Goal: Communication & Community: Answer question/provide support

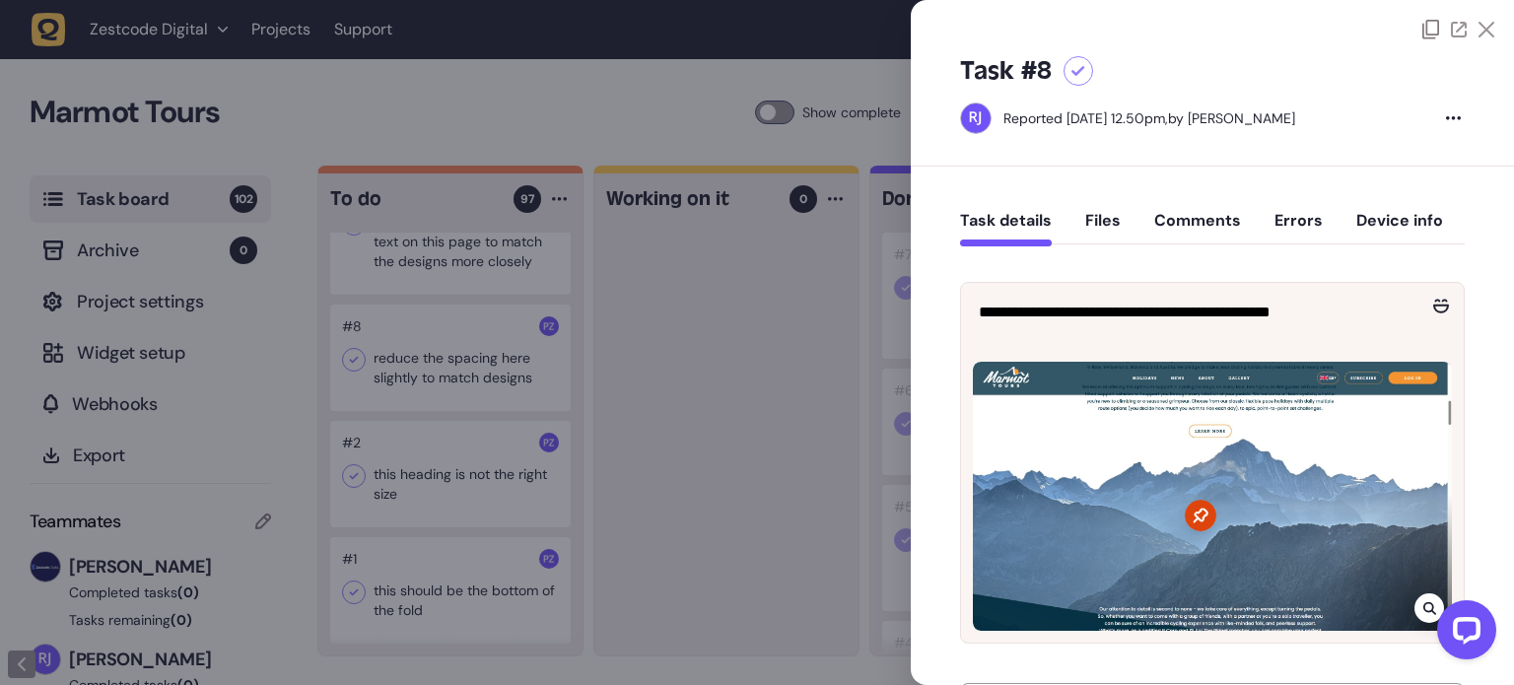
click at [1479, 26] on icon at bounding box center [1487, 30] width 16 height 16
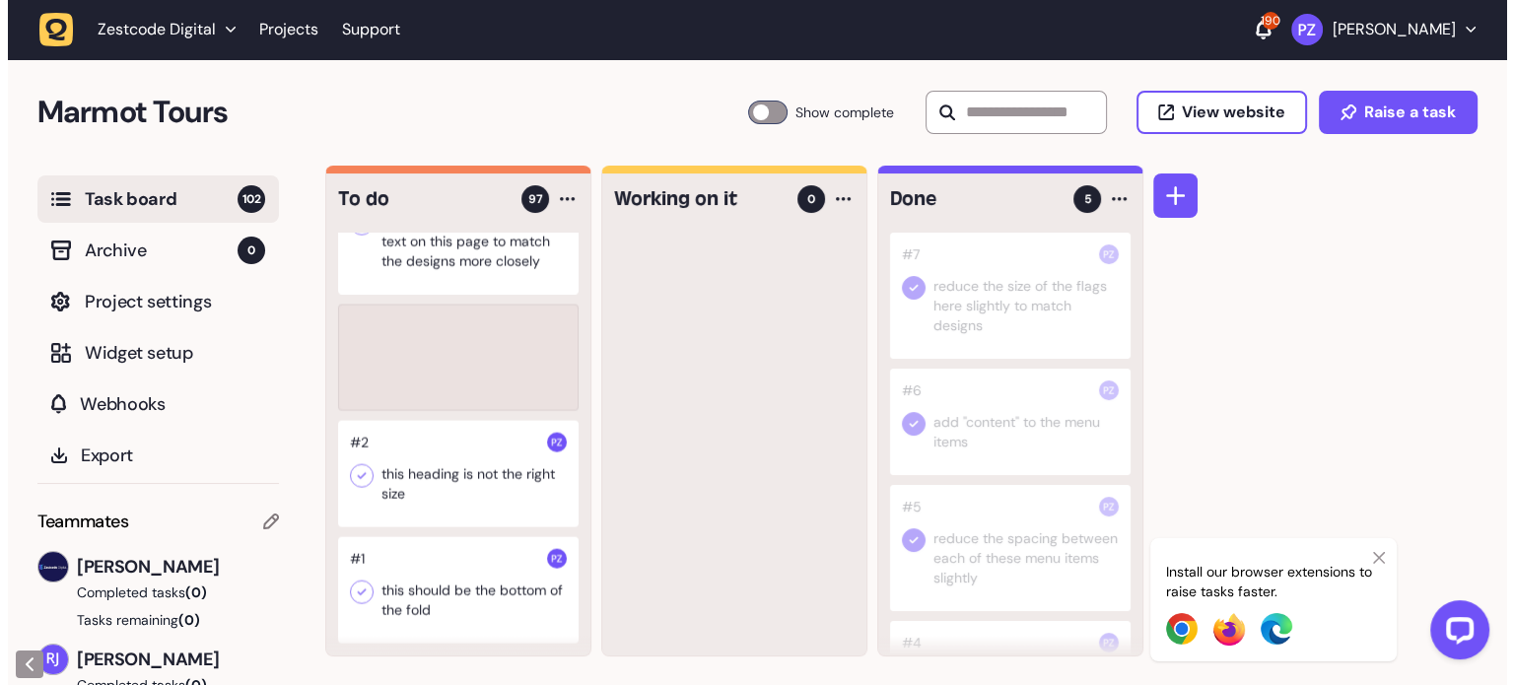
scroll to position [11895, 0]
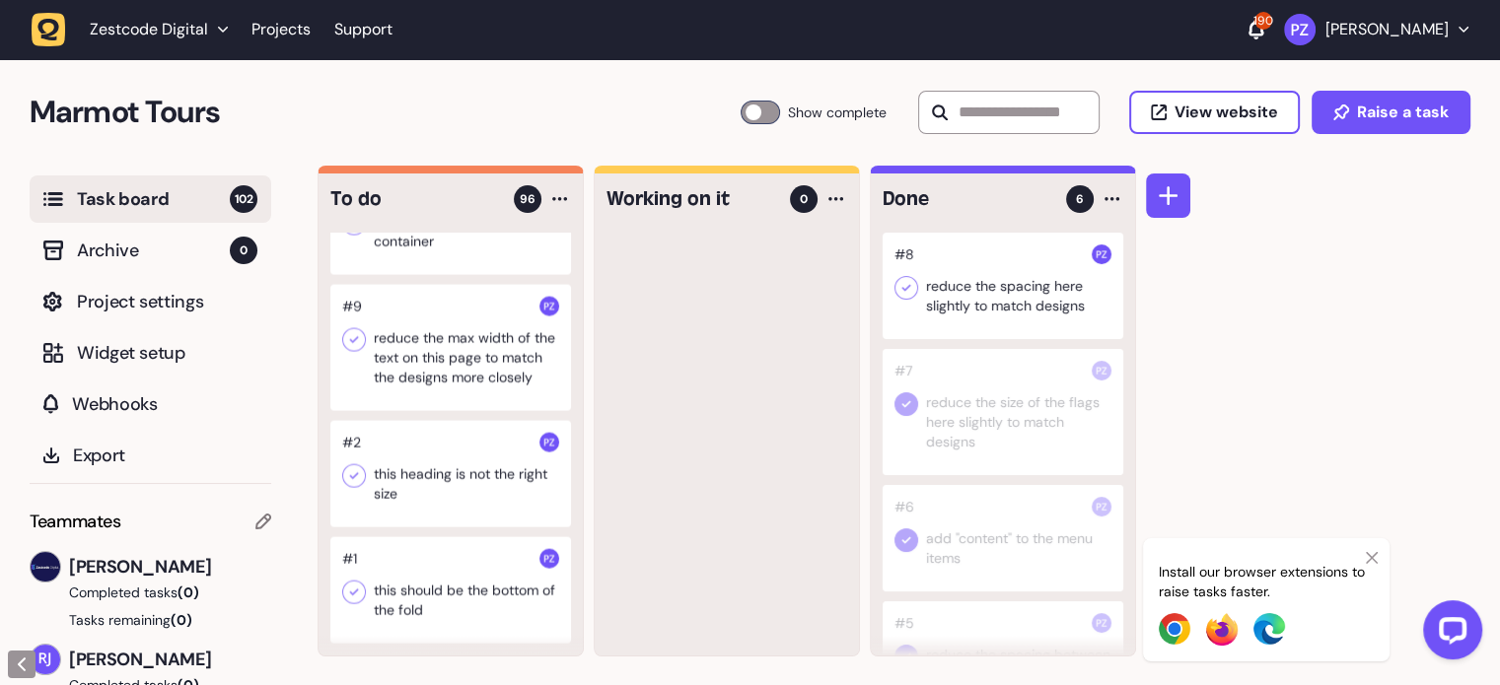
click at [904, 284] on icon at bounding box center [906, 288] width 20 height 20
click at [406, 366] on div at bounding box center [450, 348] width 241 height 126
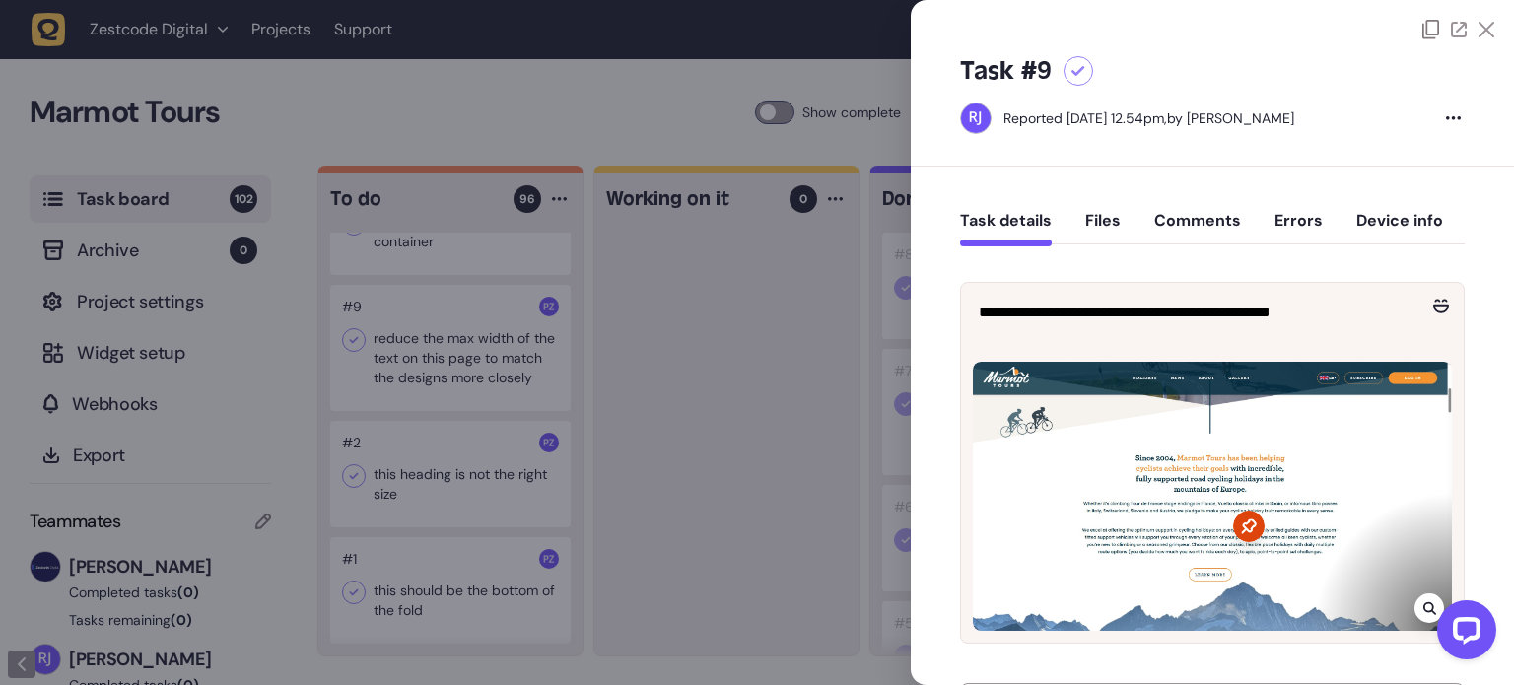
click at [872, 333] on div at bounding box center [757, 342] width 1514 height 685
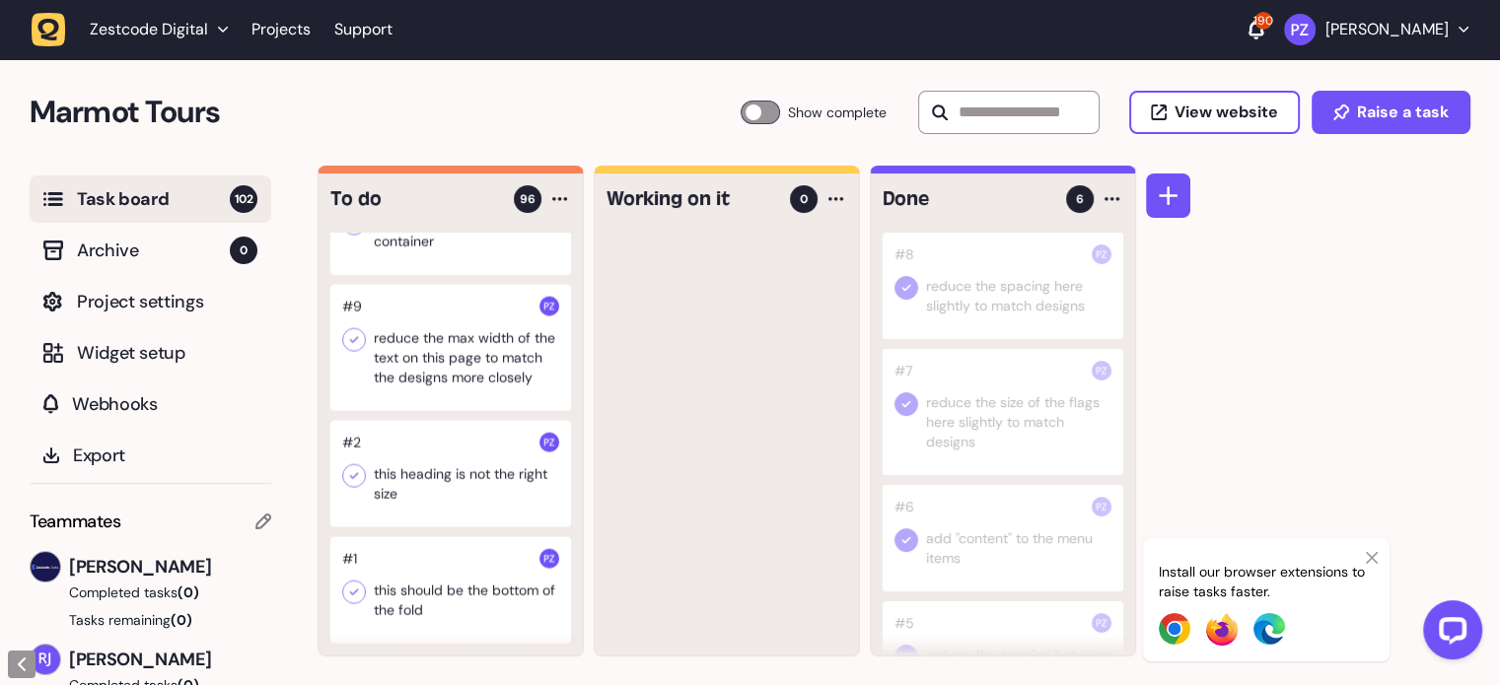
click at [480, 359] on div at bounding box center [450, 348] width 241 height 126
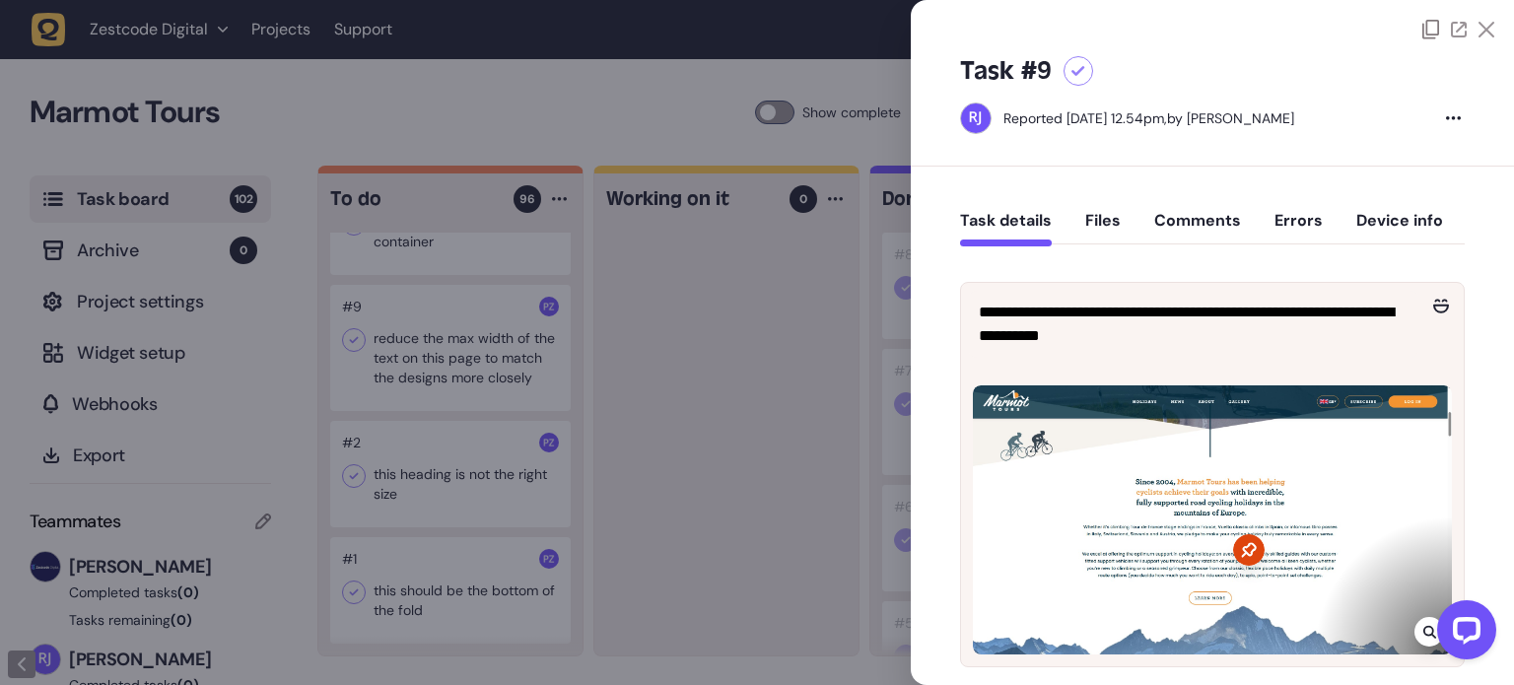
click at [1482, 40] on div "Task #9 Reported [DATE] 12.54pm, by [PERSON_NAME]" at bounding box center [1212, 102] width 603 height 127
click at [1482, 31] on icon at bounding box center [1487, 30] width 16 height 16
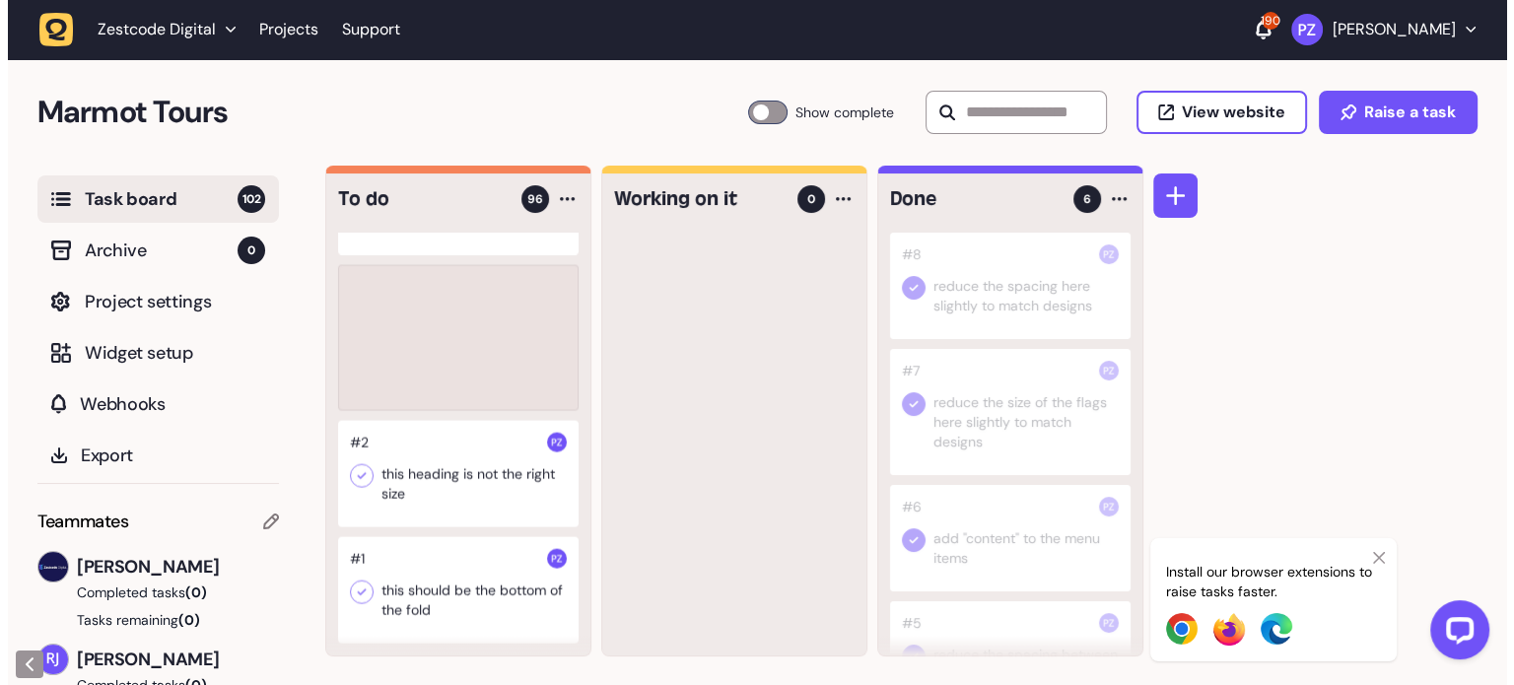
scroll to position [11739, 0]
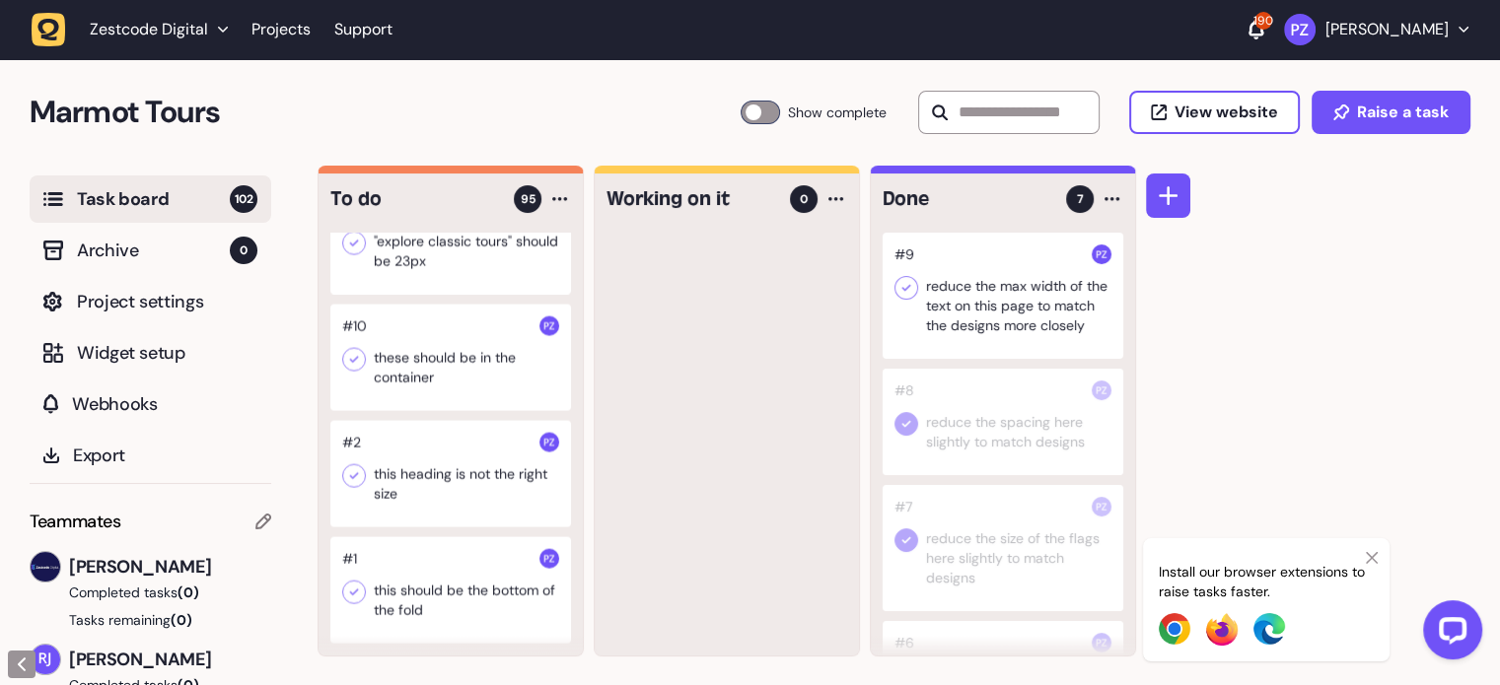
click at [906, 287] on icon at bounding box center [906, 288] width 9 height 7
click at [376, 363] on div at bounding box center [450, 358] width 241 height 106
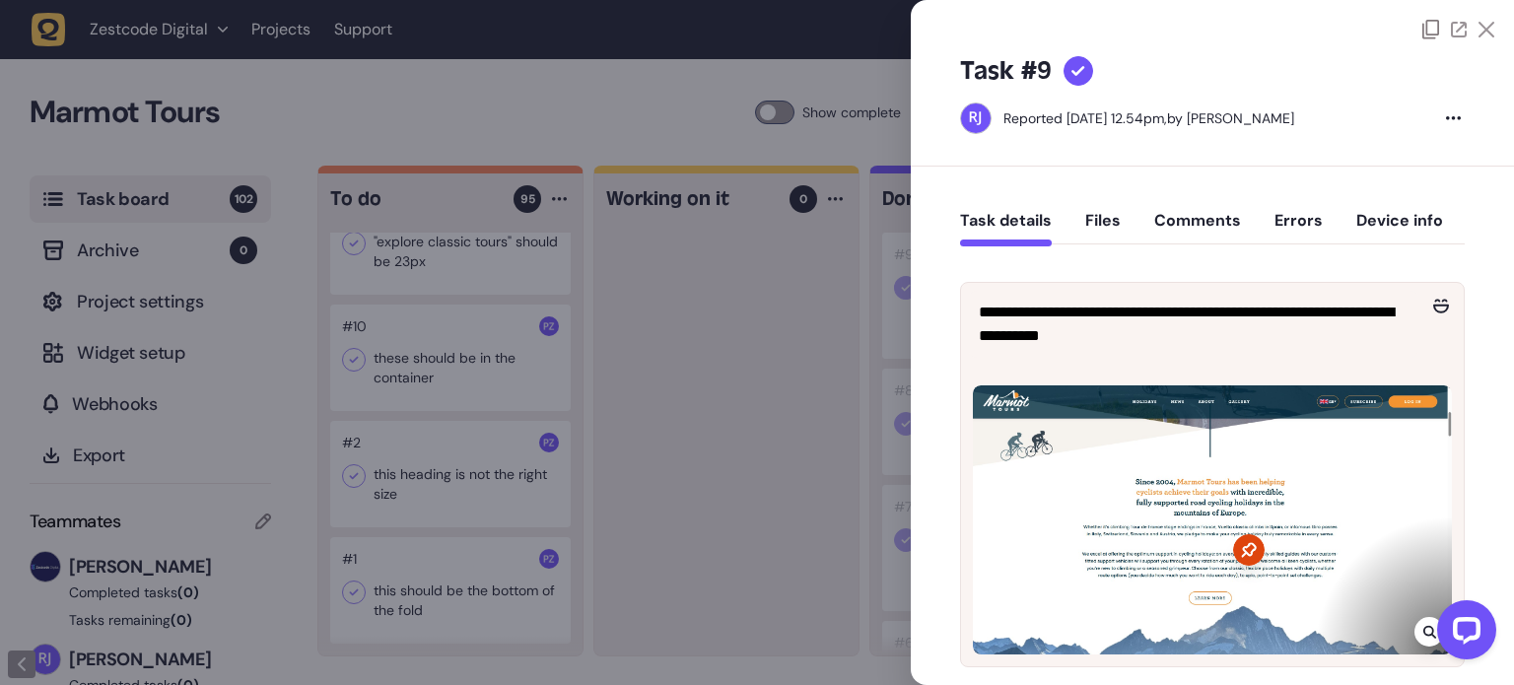
click at [398, 365] on div at bounding box center [757, 342] width 1514 height 685
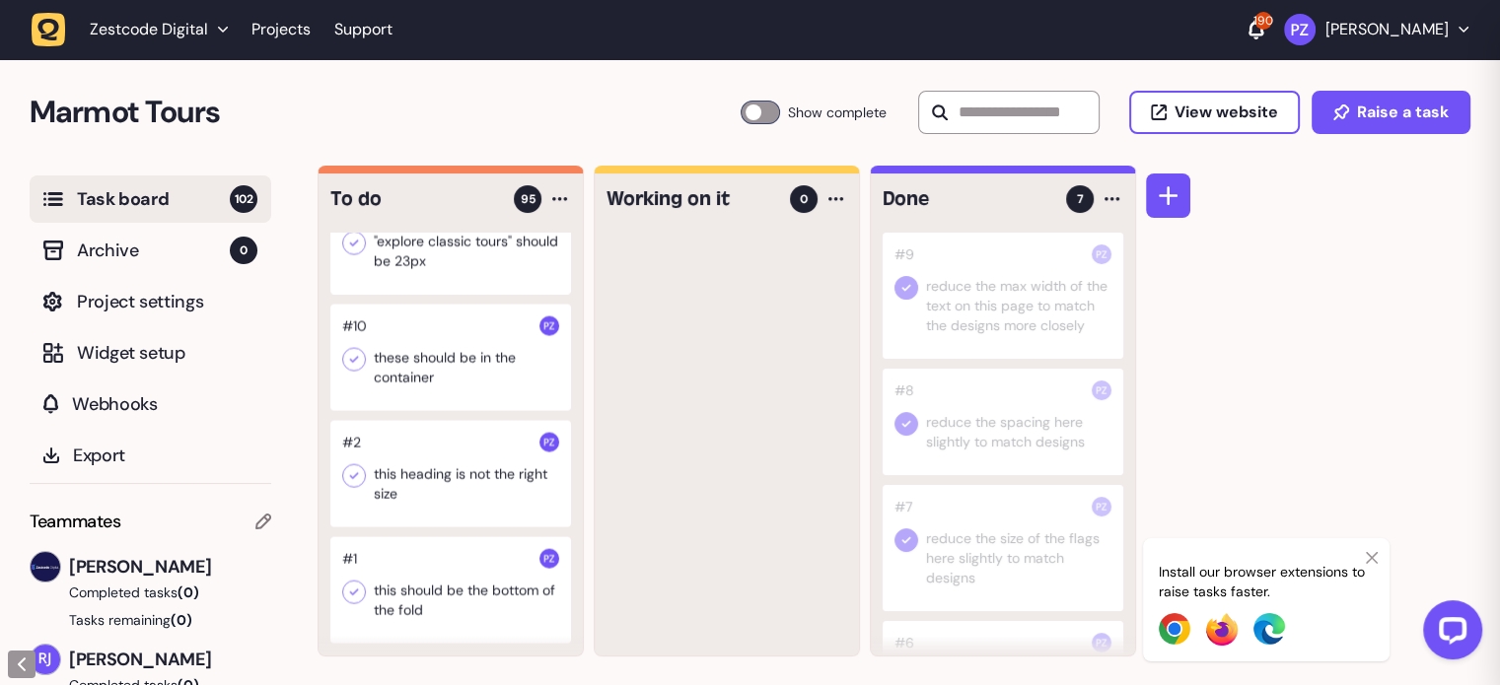
click at [398, 365] on div at bounding box center [450, 358] width 241 height 106
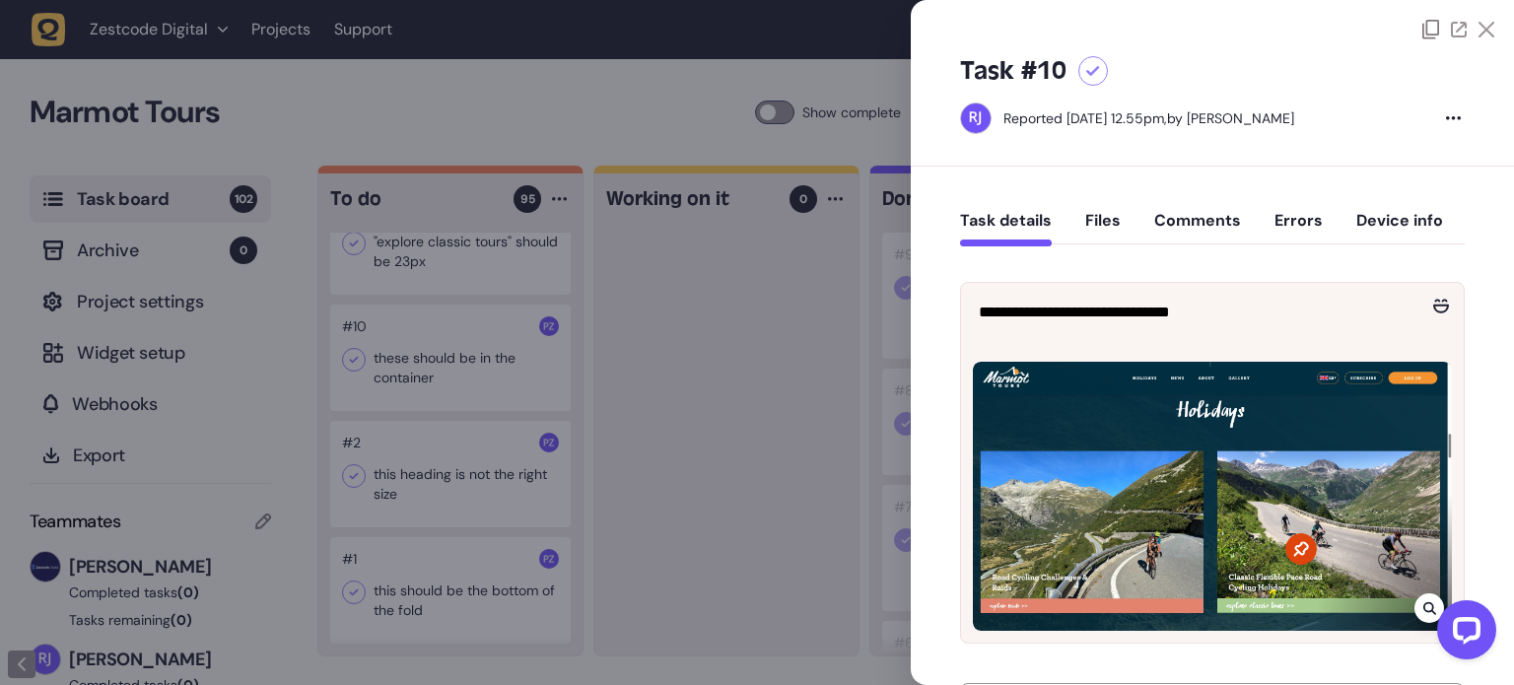
scroll to position [99, 0]
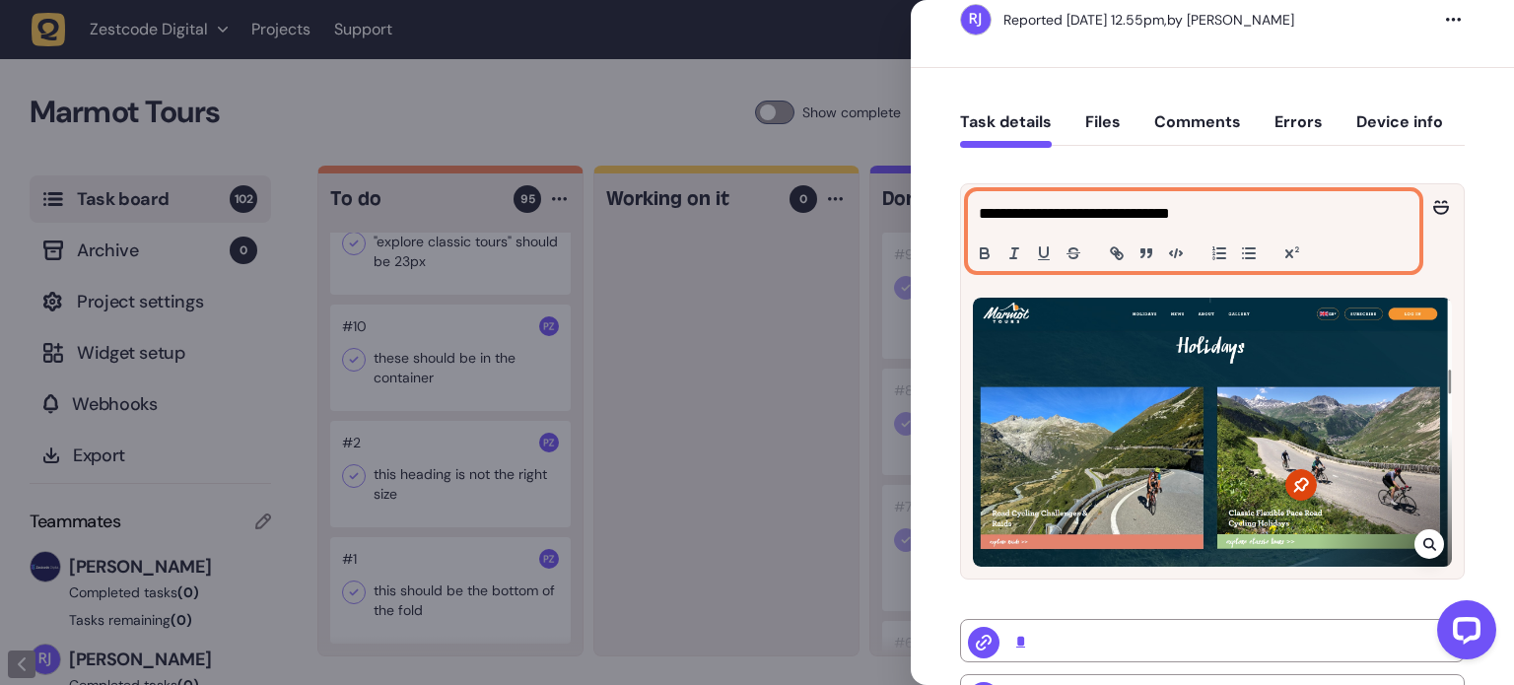
click at [1164, 206] on p "**********" at bounding box center [1192, 214] width 426 height 24
click at [1377, 146] on button "Device info" at bounding box center [1400, 129] width 87 height 35
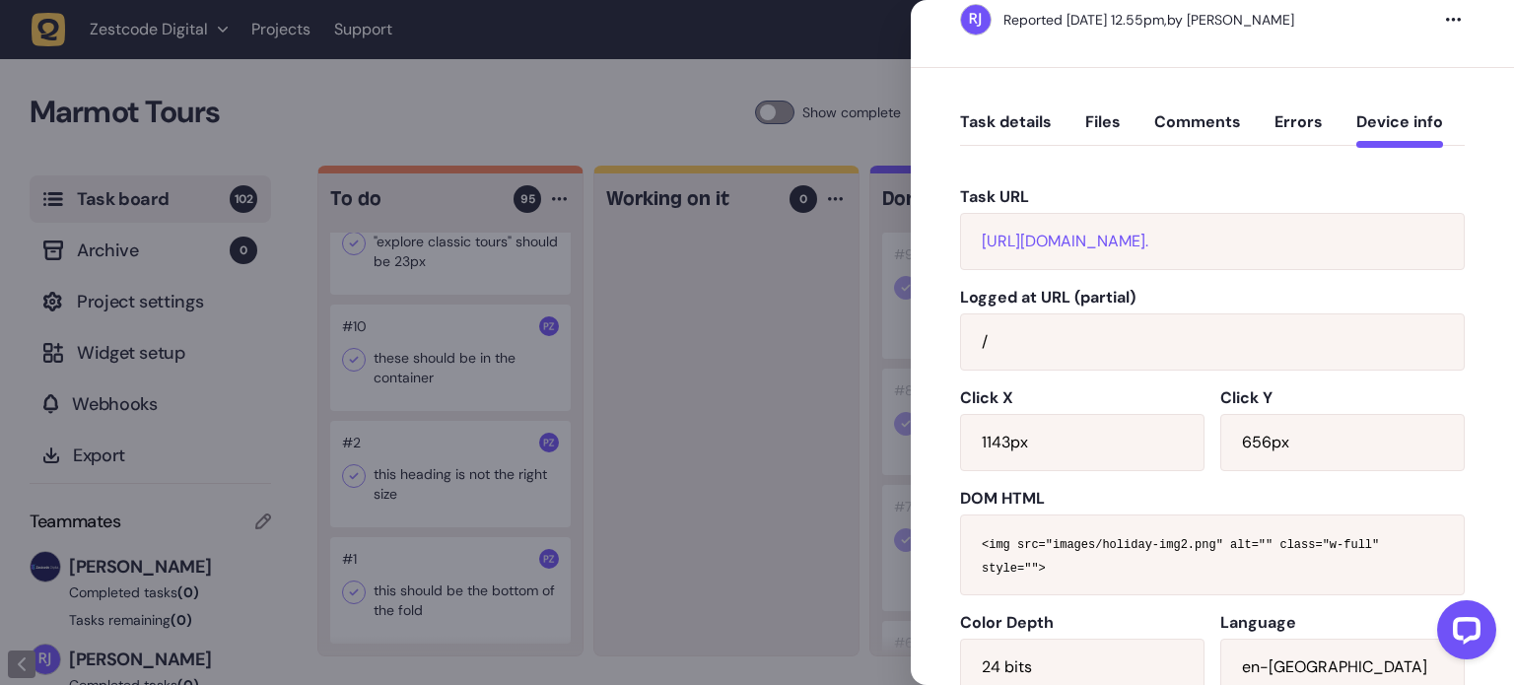
click at [1013, 129] on button "Task details" at bounding box center [1006, 129] width 92 height 35
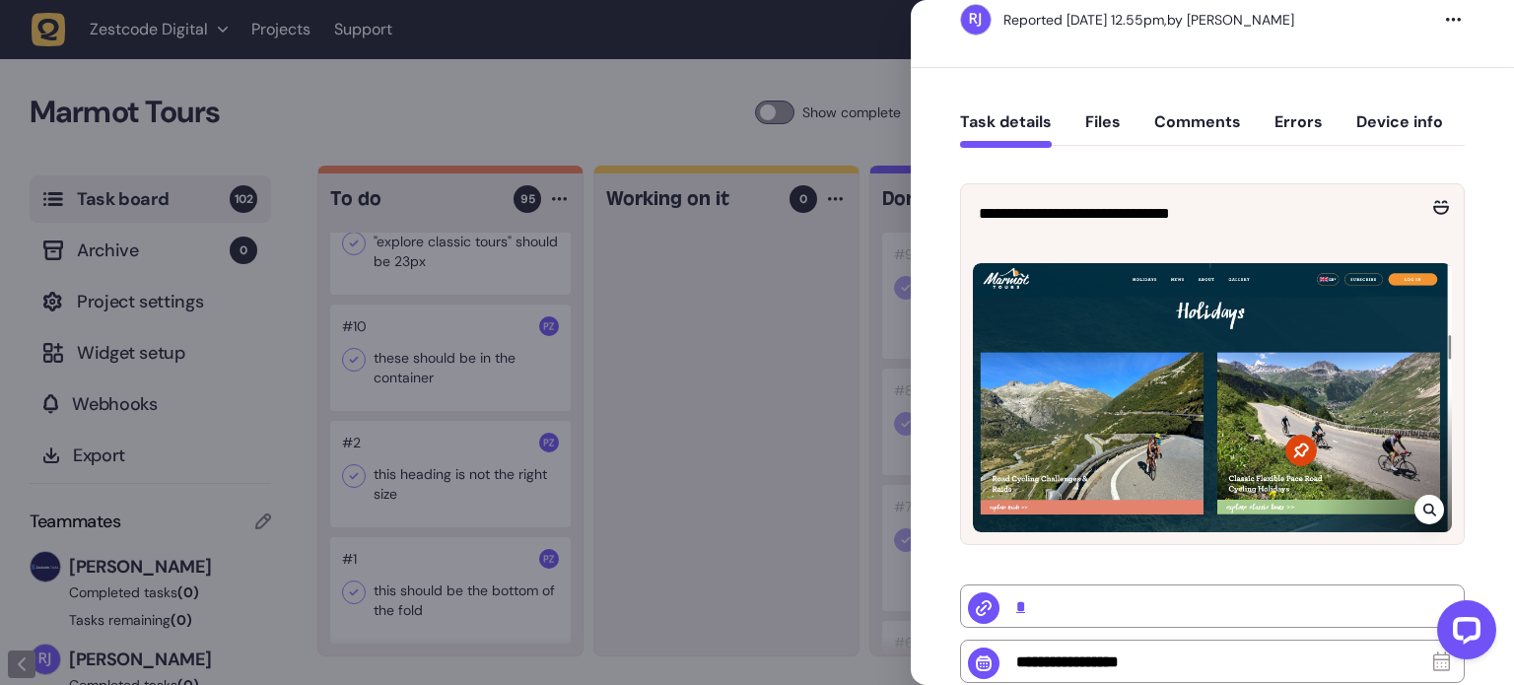
click at [1199, 120] on button "Comments" at bounding box center [1198, 129] width 87 height 35
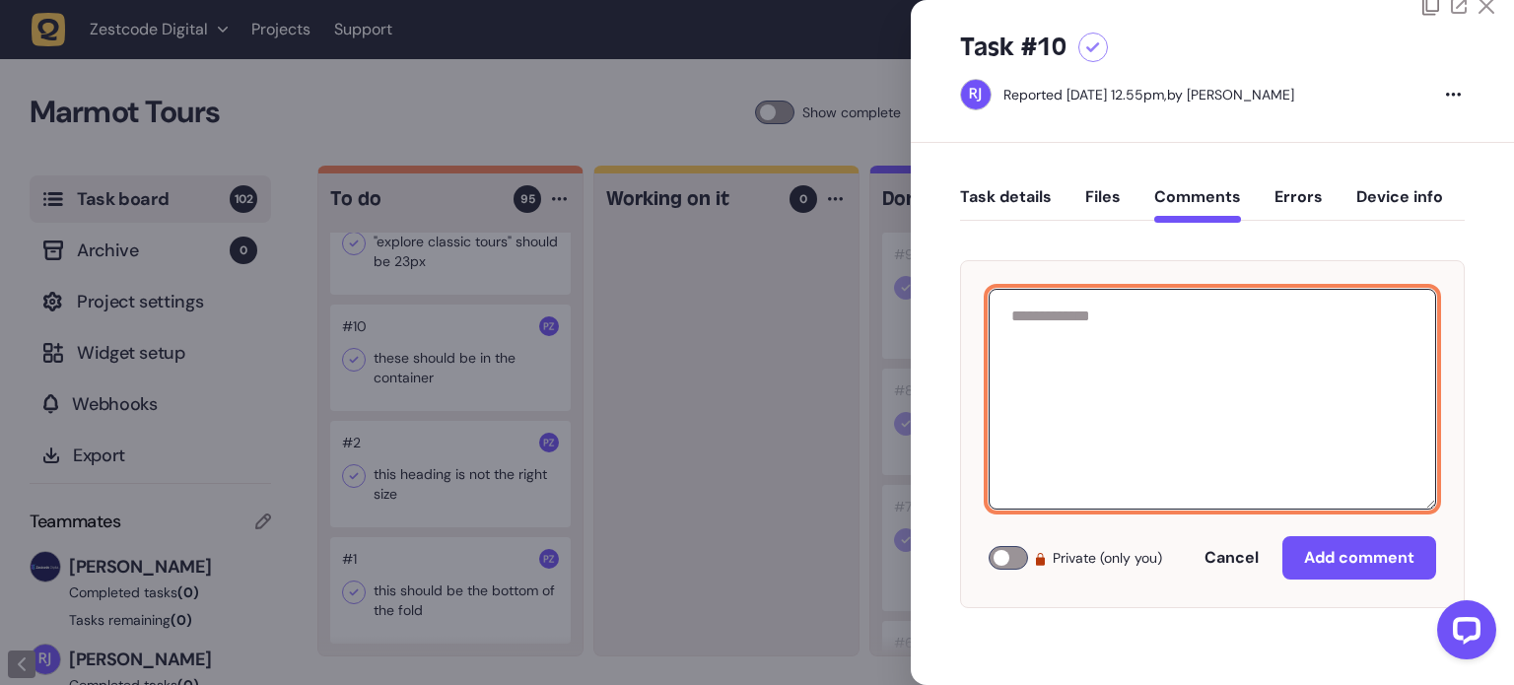
click at [1076, 393] on textarea at bounding box center [1213, 399] width 448 height 221
type textarea "**********"
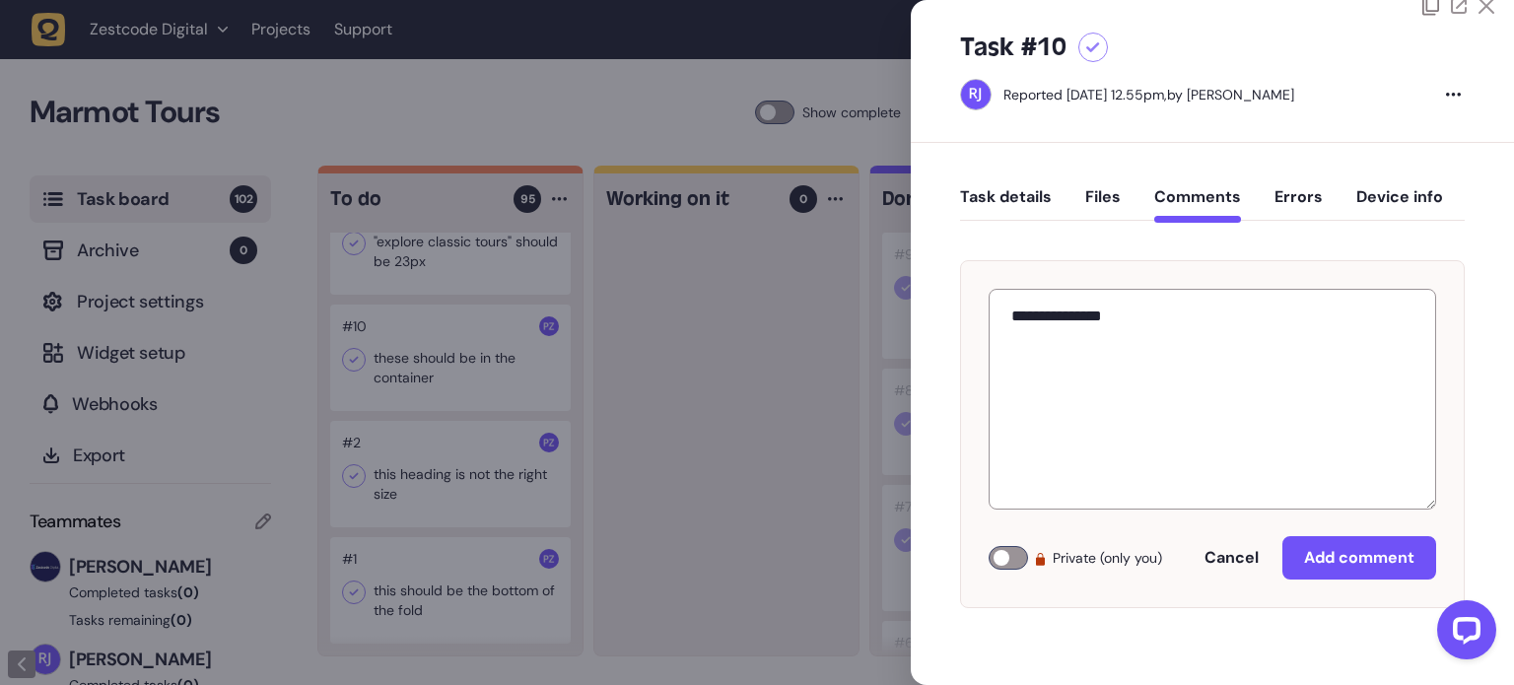
click at [1149, 591] on div "**********" at bounding box center [1212, 434] width 505 height 348
click at [1340, 558] on span "Add comment" at bounding box center [1359, 558] width 110 height 16
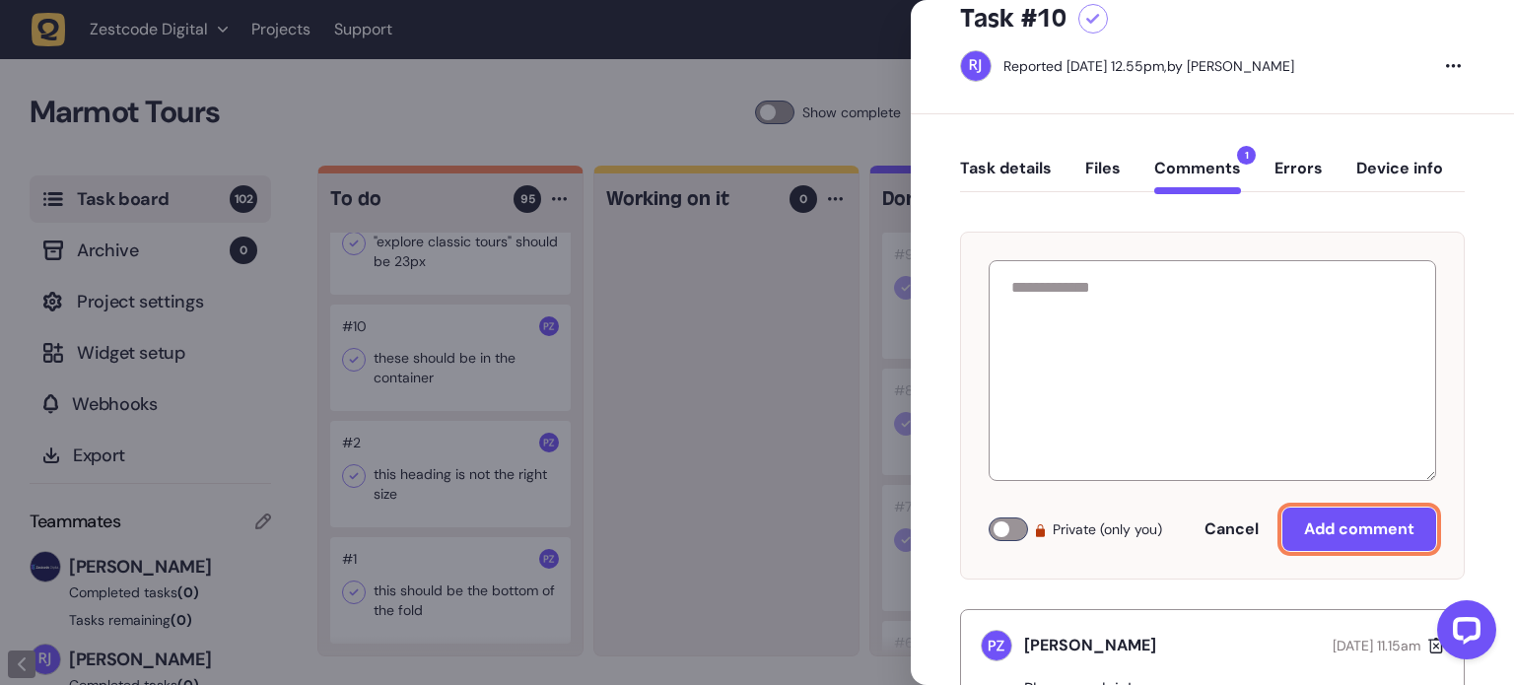
scroll to position [0, 0]
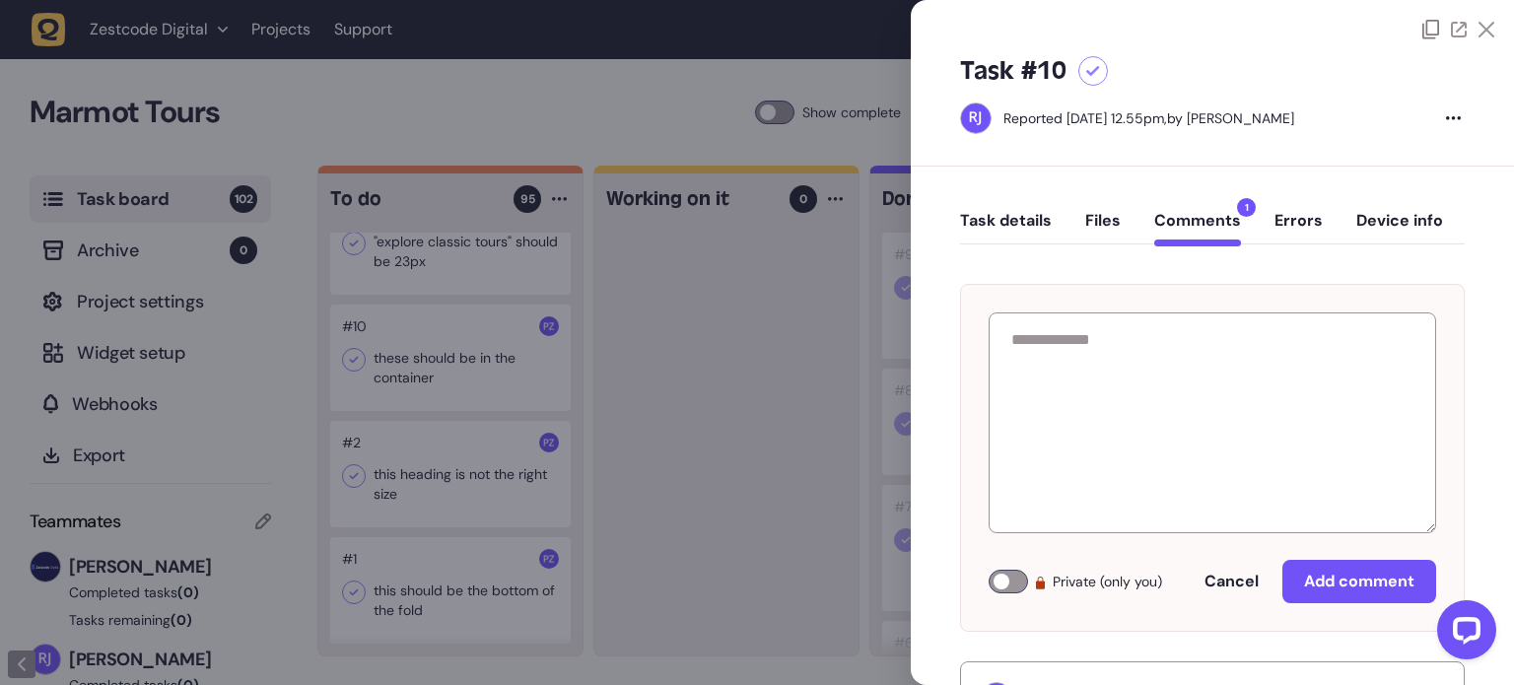
click at [1488, 28] on icon at bounding box center [1487, 30] width 16 height 16
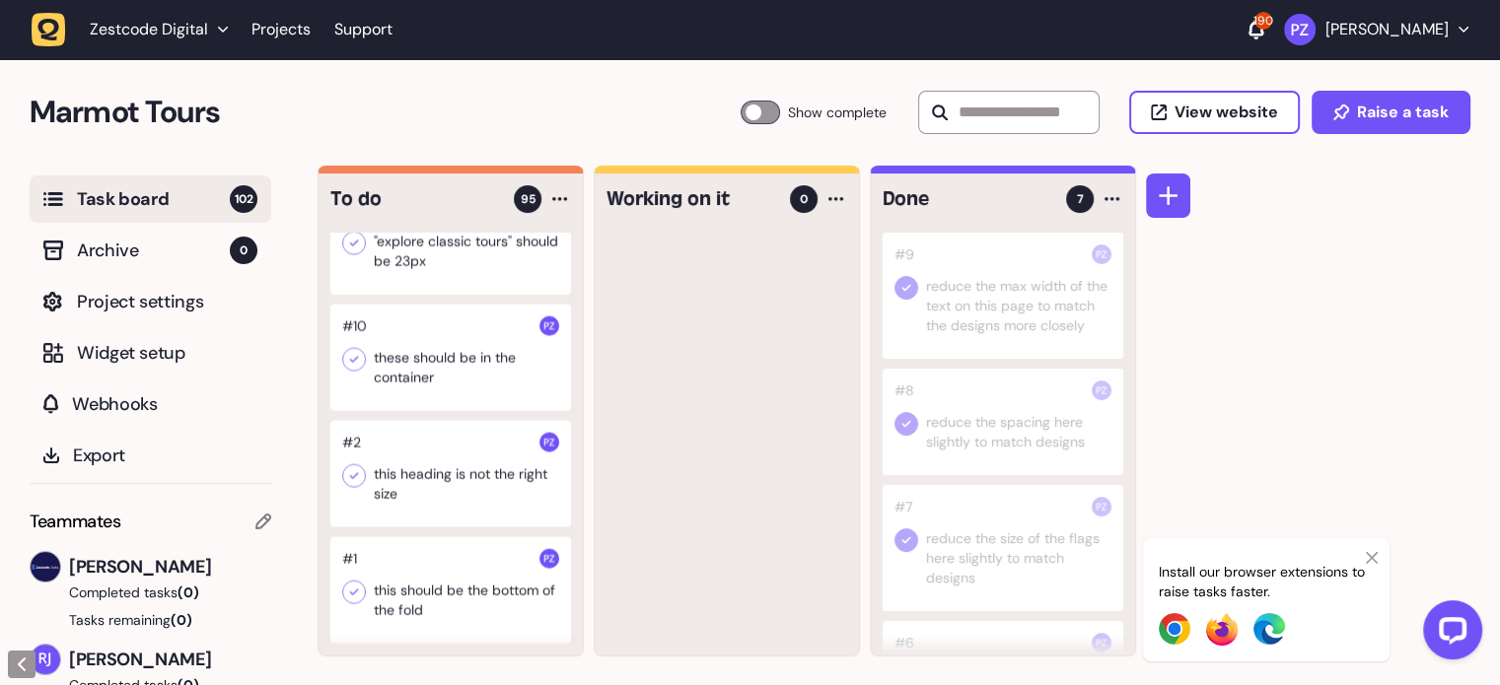
click at [418, 591] on div at bounding box center [450, 590] width 241 height 106
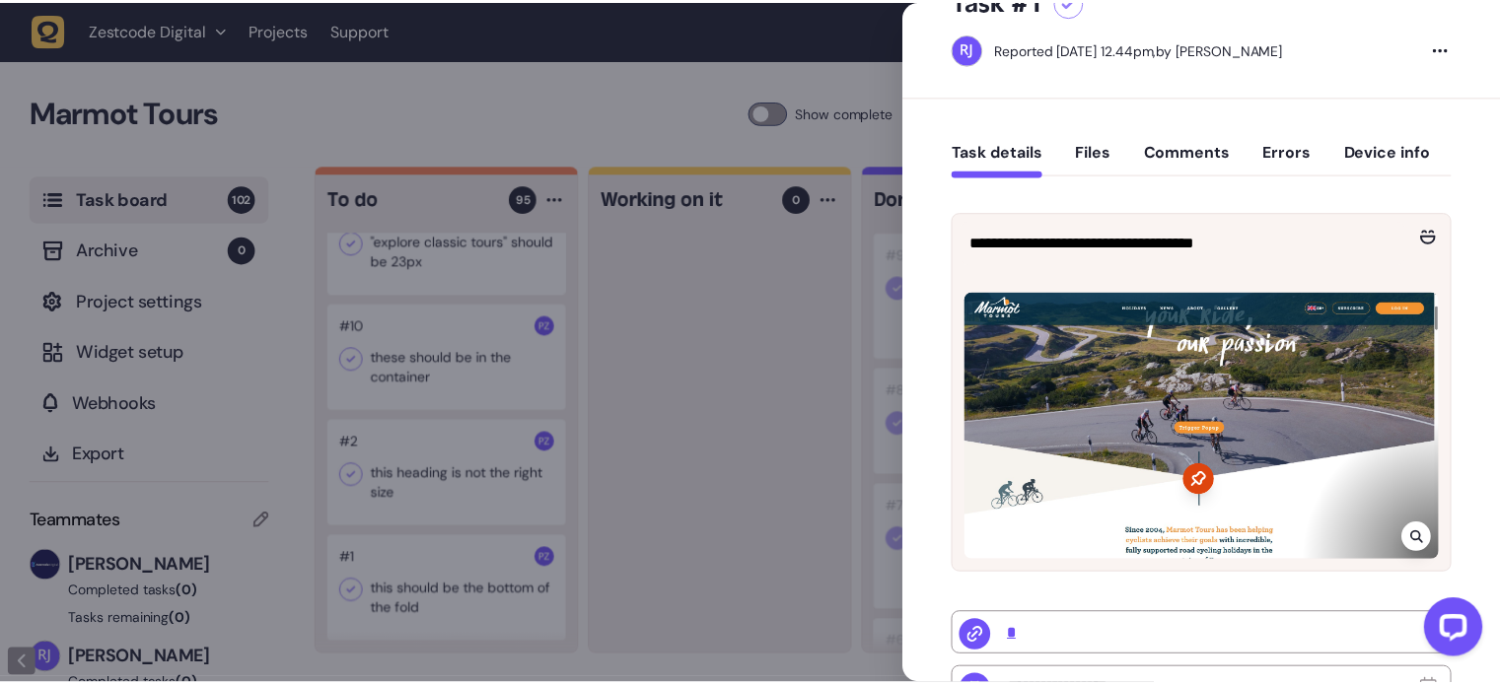
scroll to position [99, 0]
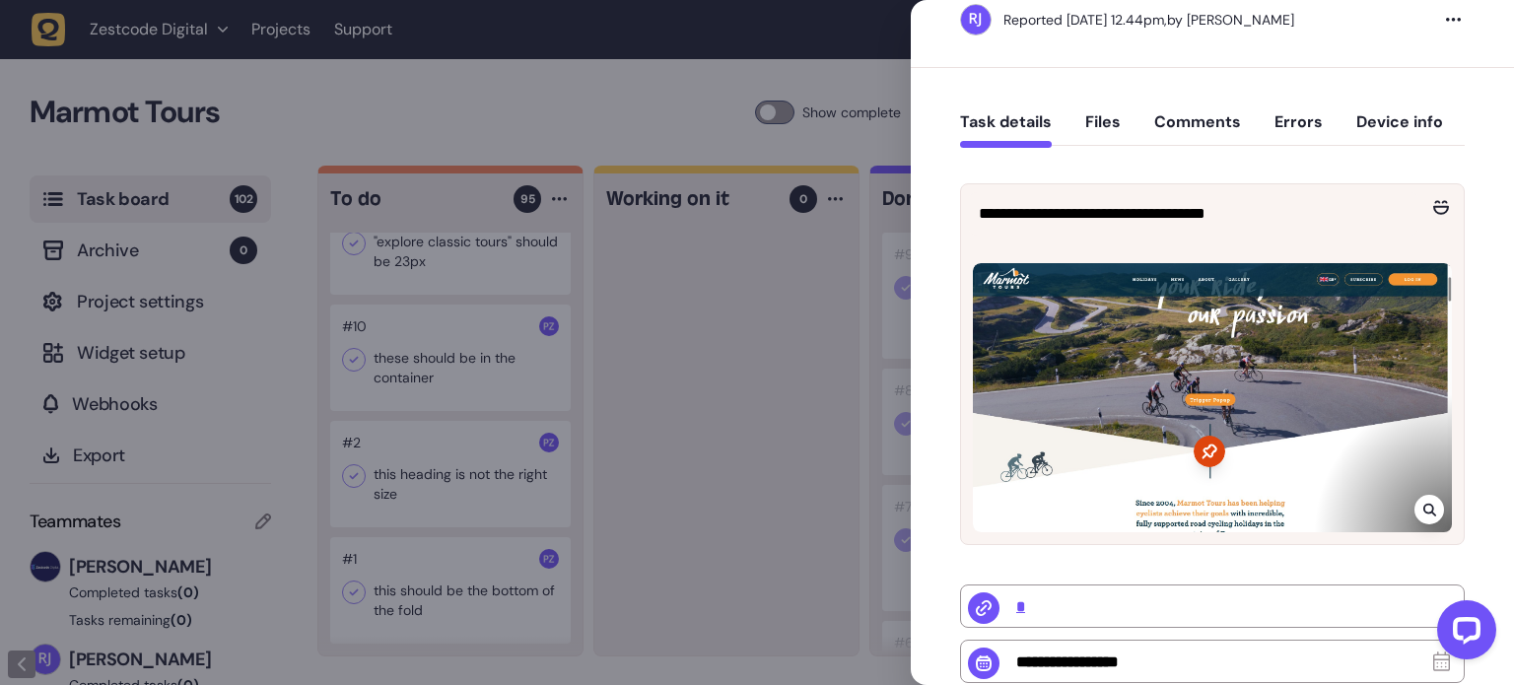
click at [801, 412] on div at bounding box center [757, 342] width 1514 height 685
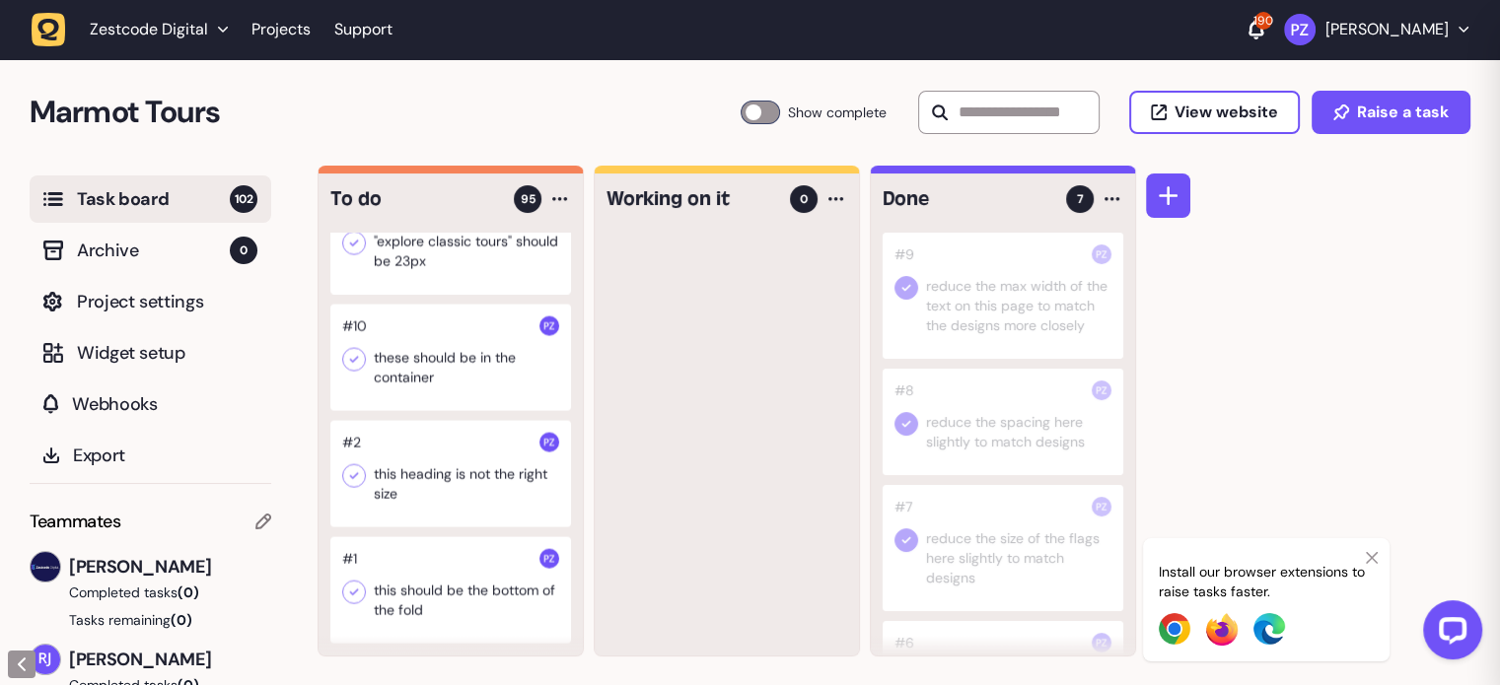
scroll to position [59, 0]
click at [407, 474] on div at bounding box center [450, 474] width 241 height 106
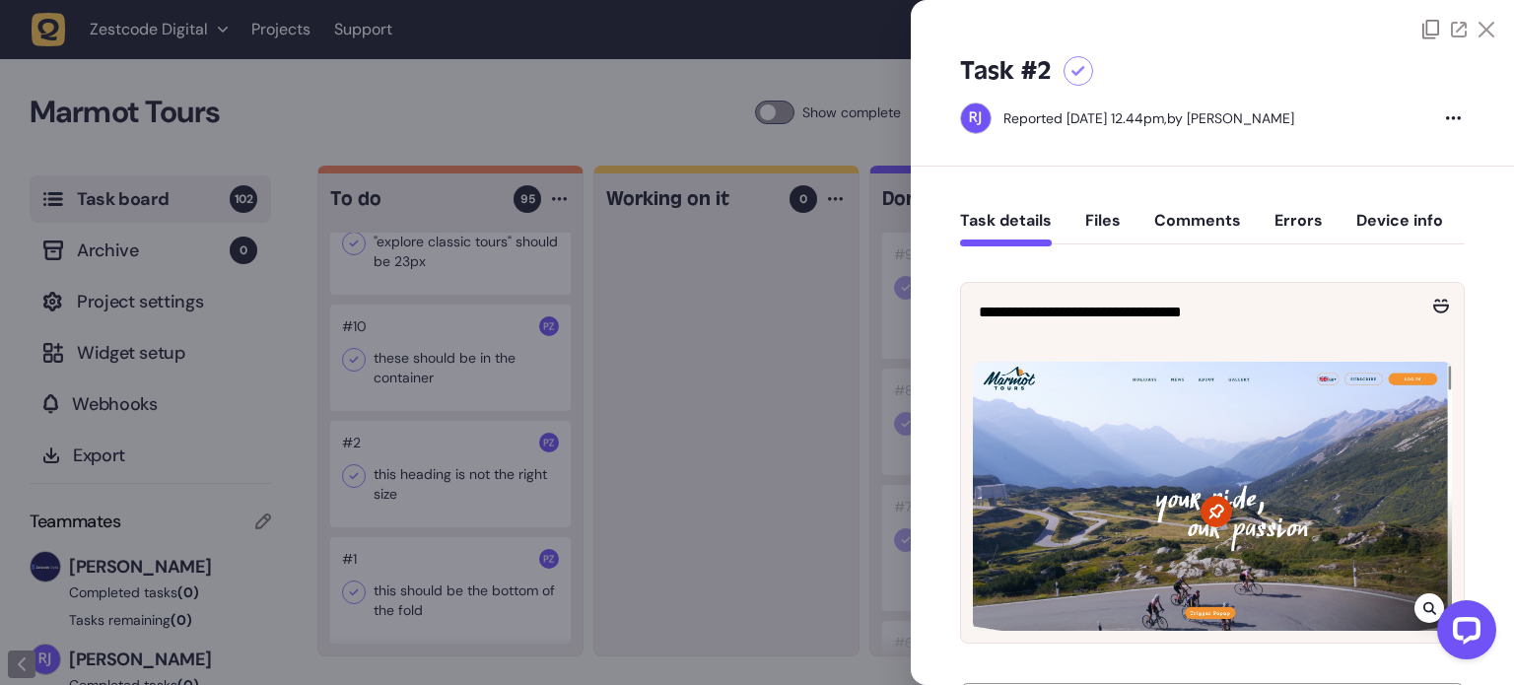
click at [1195, 224] on button "Comments" at bounding box center [1198, 228] width 87 height 35
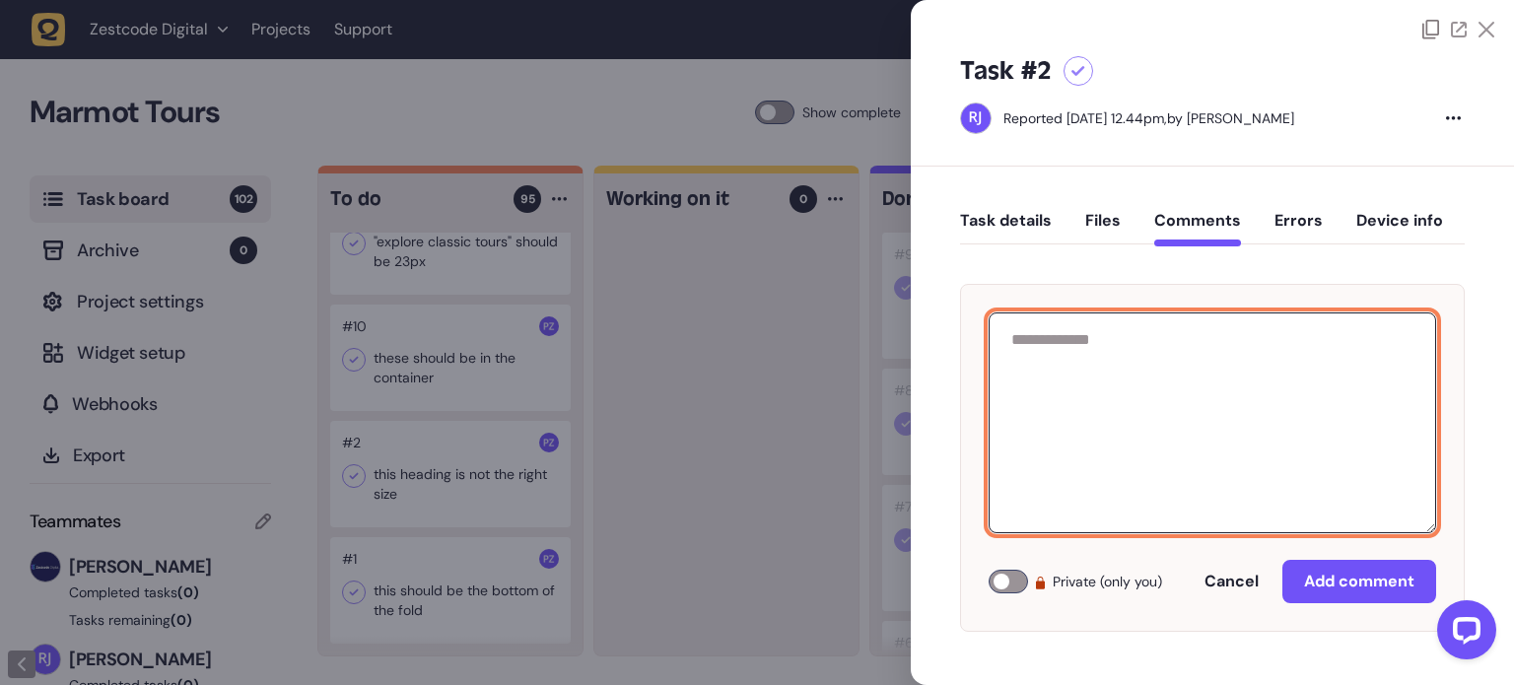
click at [1131, 363] on textarea at bounding box center [1213, 423] width 448 height 221
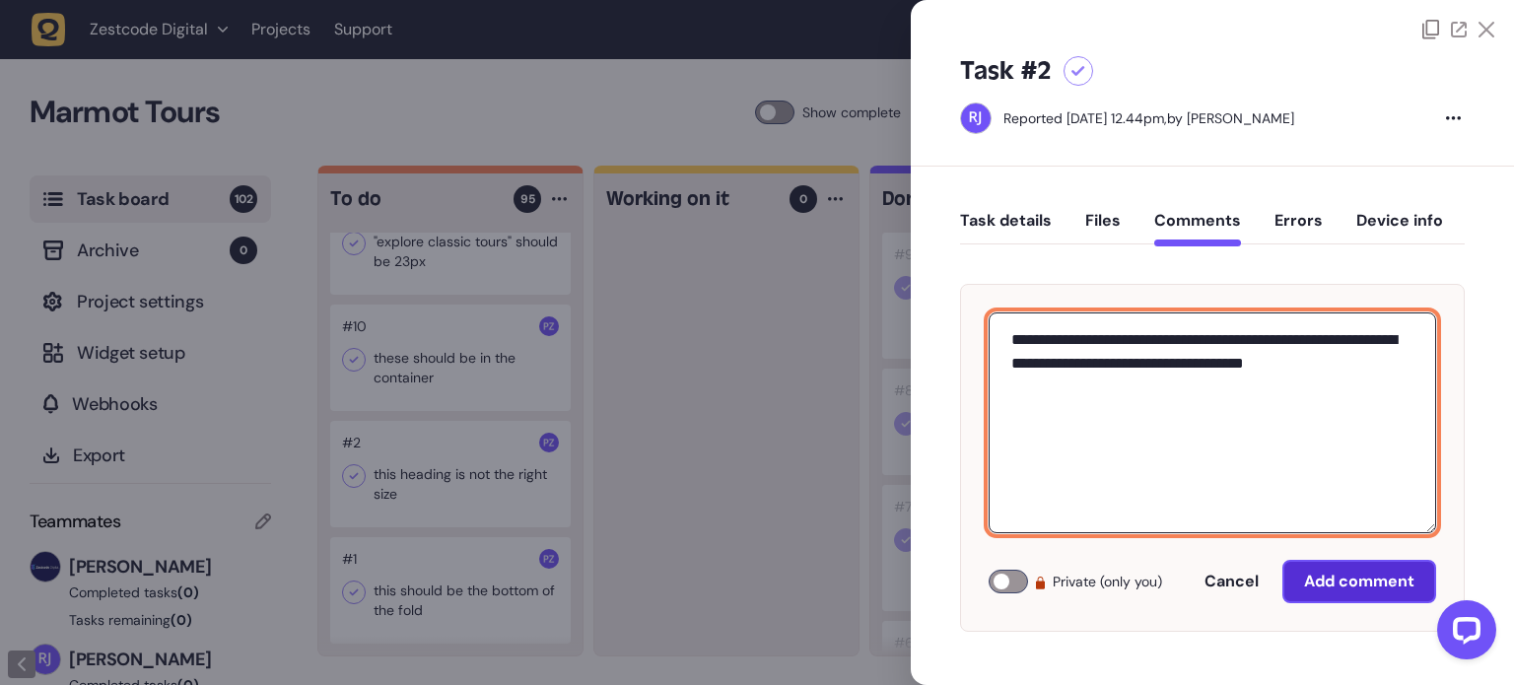
type textarea "**********"
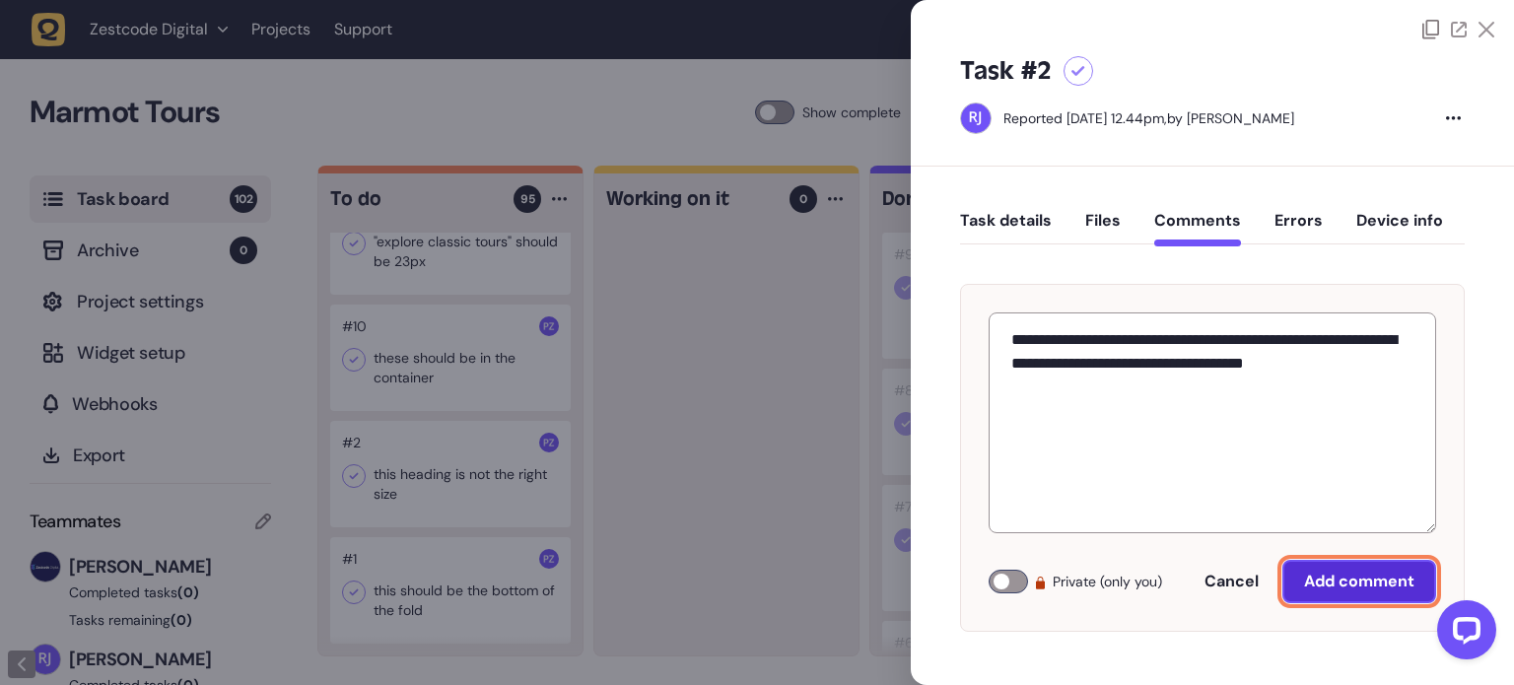
click at [1357, 575] on span "Add comment" at bounding box center [1359, 582] width 110 height 16
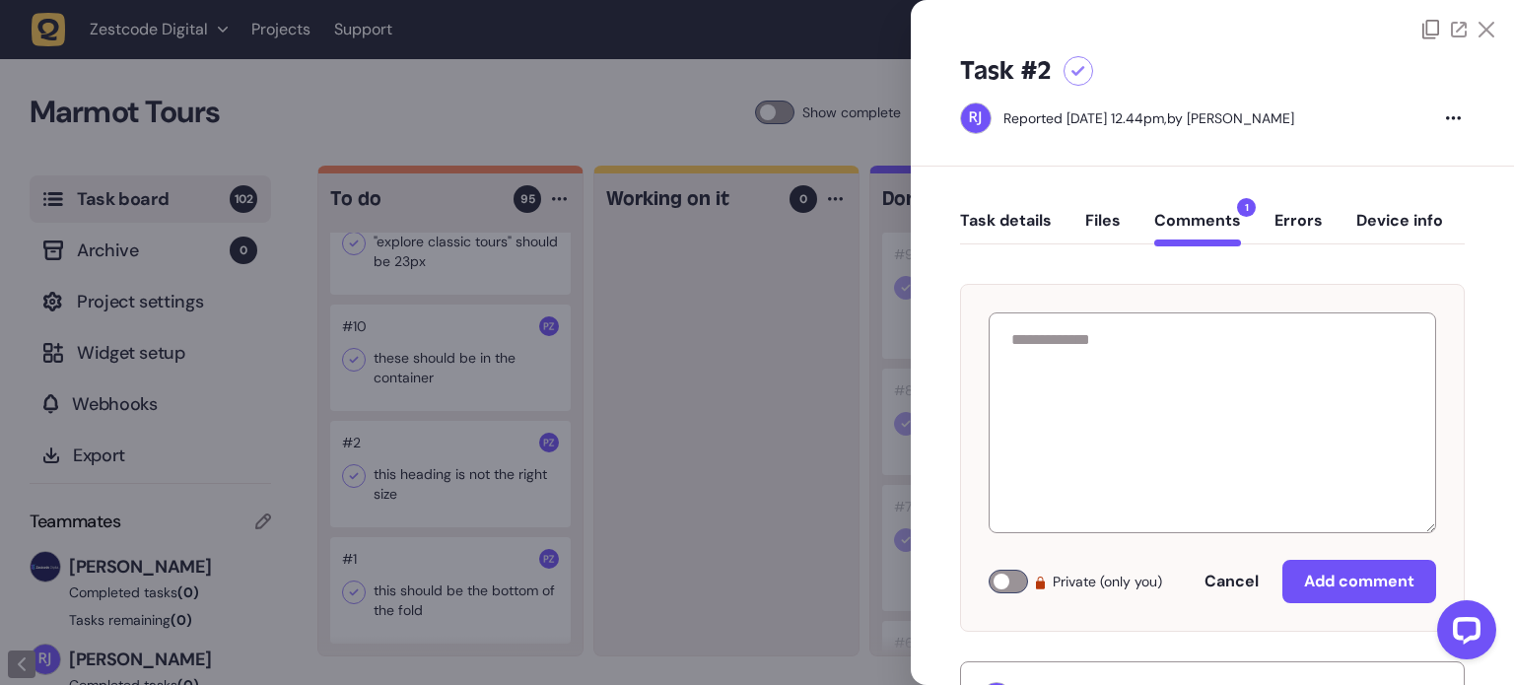
click at [1483, 19] on div at bounding box center [1212, 19] width 603 height 39
click at [1483, 30] on icon at bounding box center [1487, 30] width 16 height 16
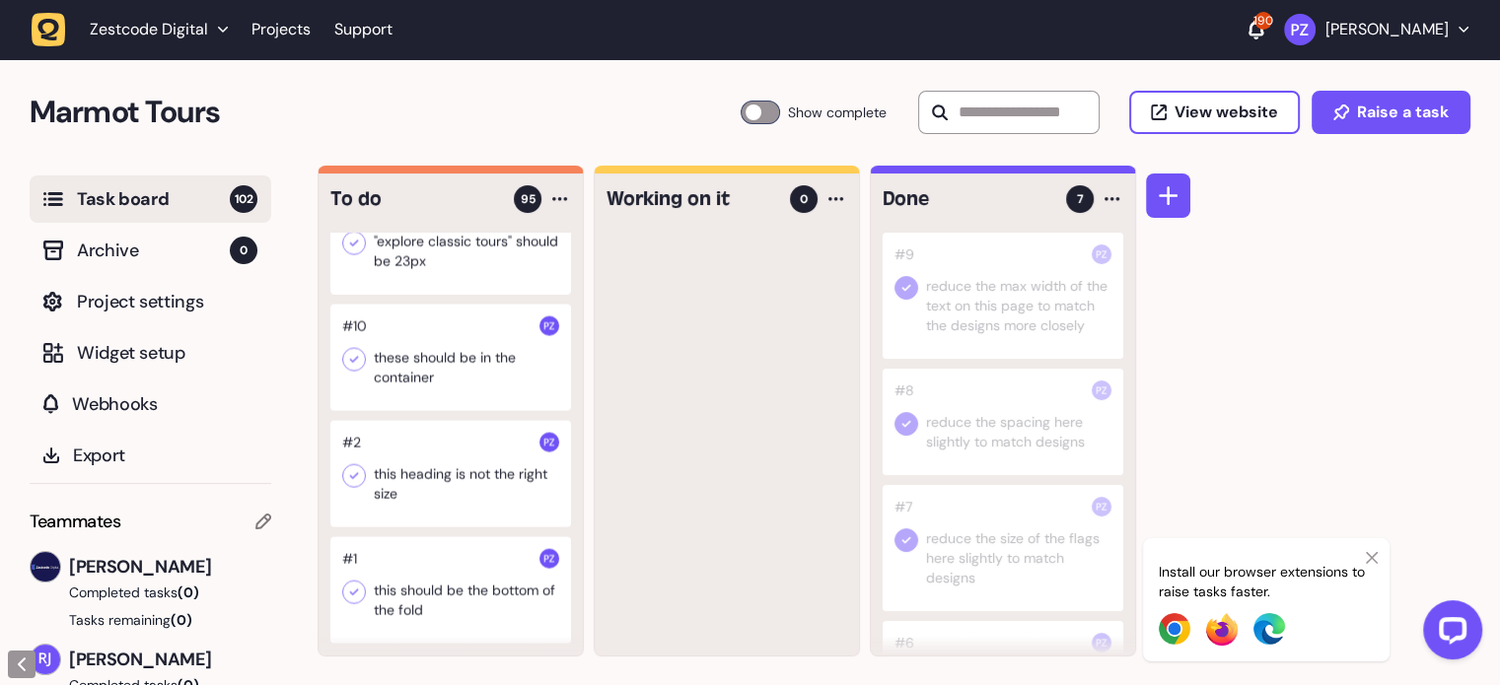
scroll to position [11640, 0]
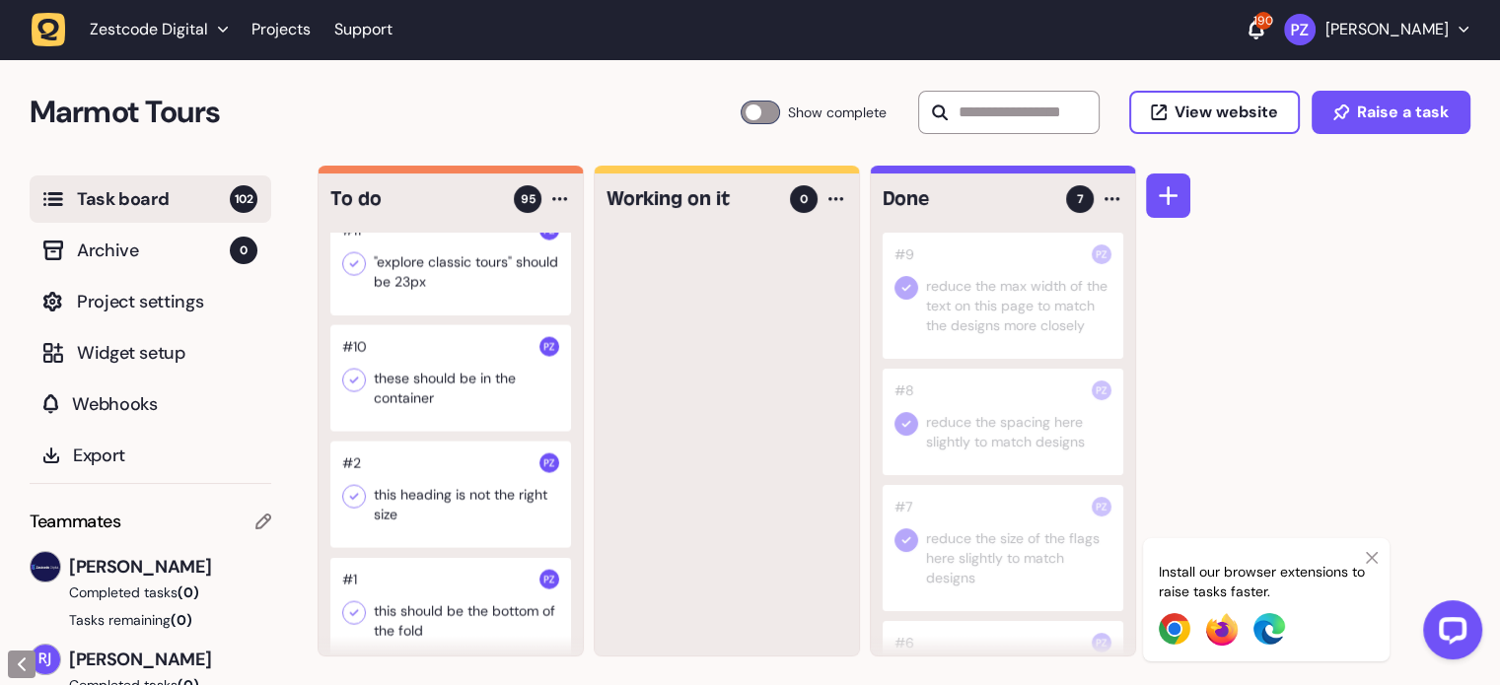
click at [453, 432] on div at bounding box center [450, 378] width 241 height 106
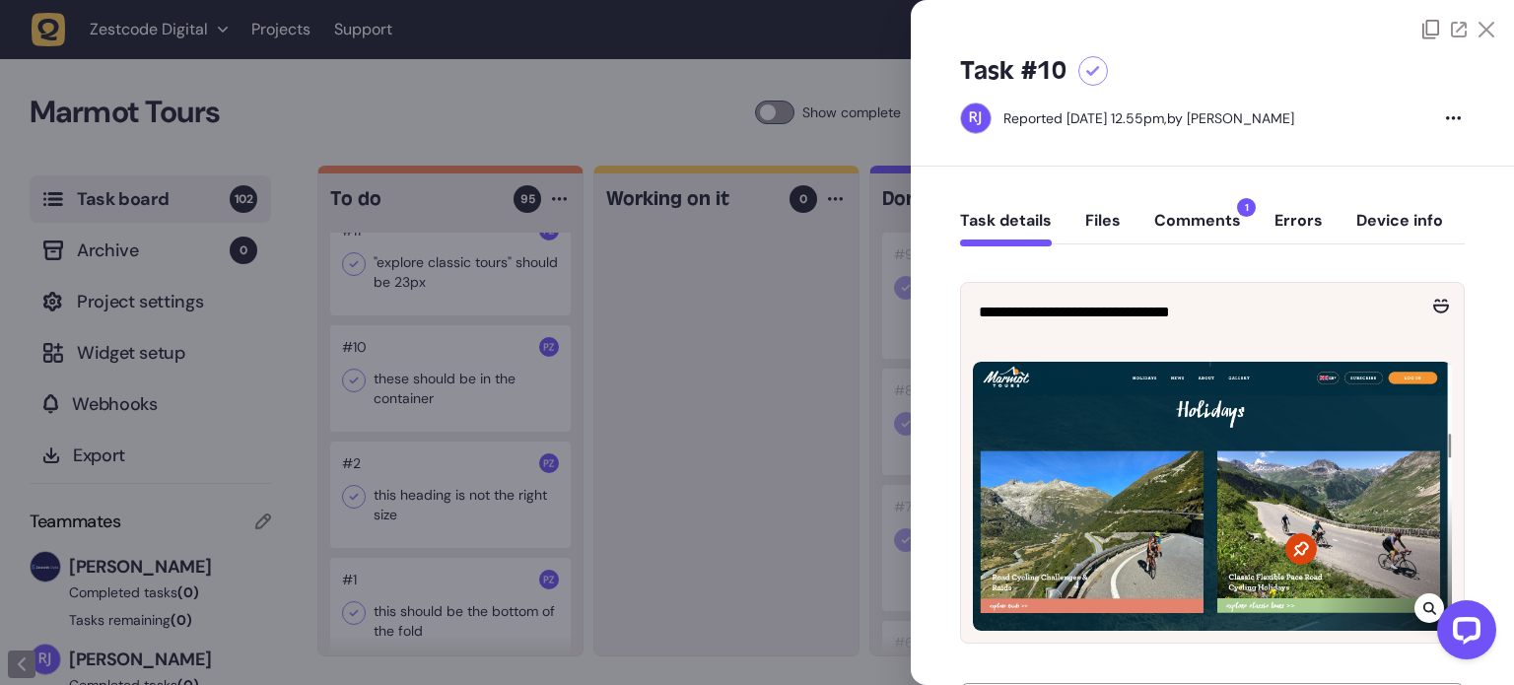
click at [1183, 224] on button "Comments 1" at bounding box center [1198, 228] width 87 height 35
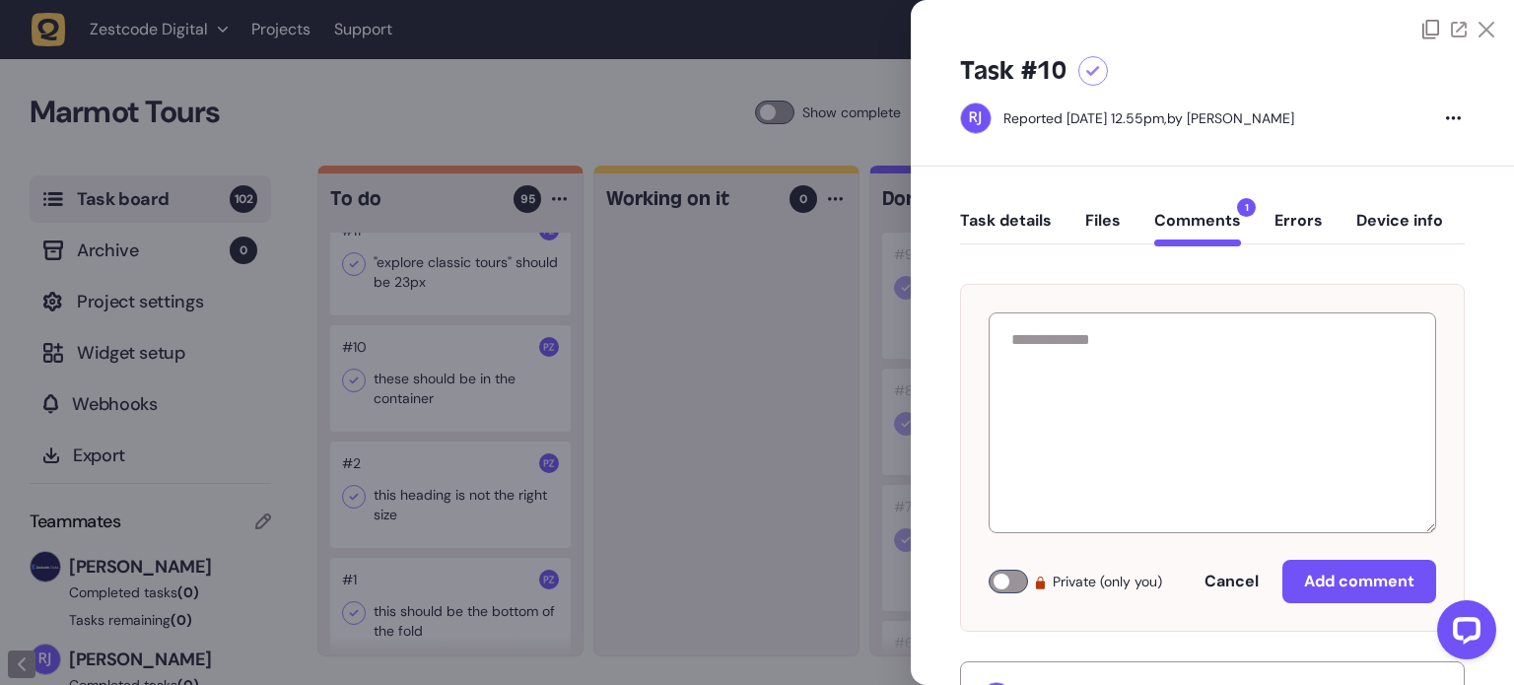
click at [1483, 28] on icon at bounding box center [1487, 30] width 16 height 16
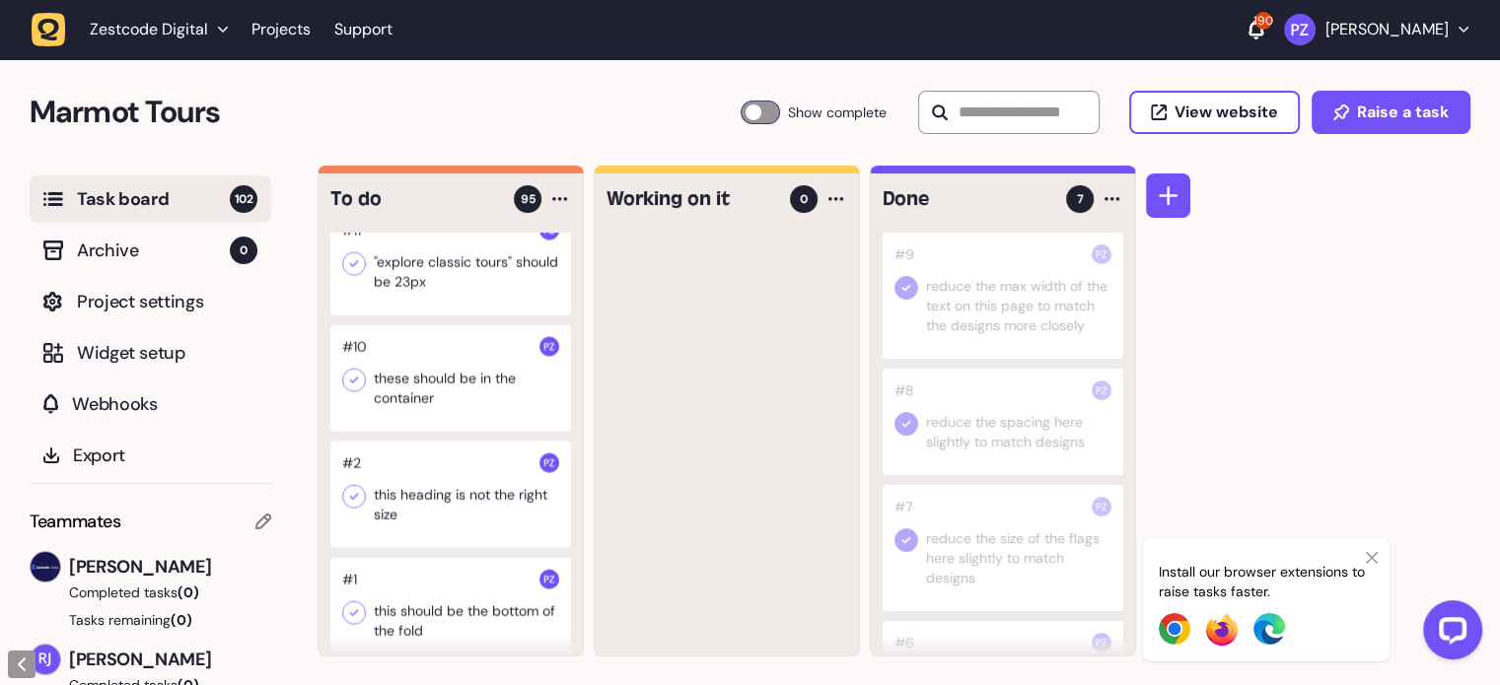
scroll to position [11542, 0]
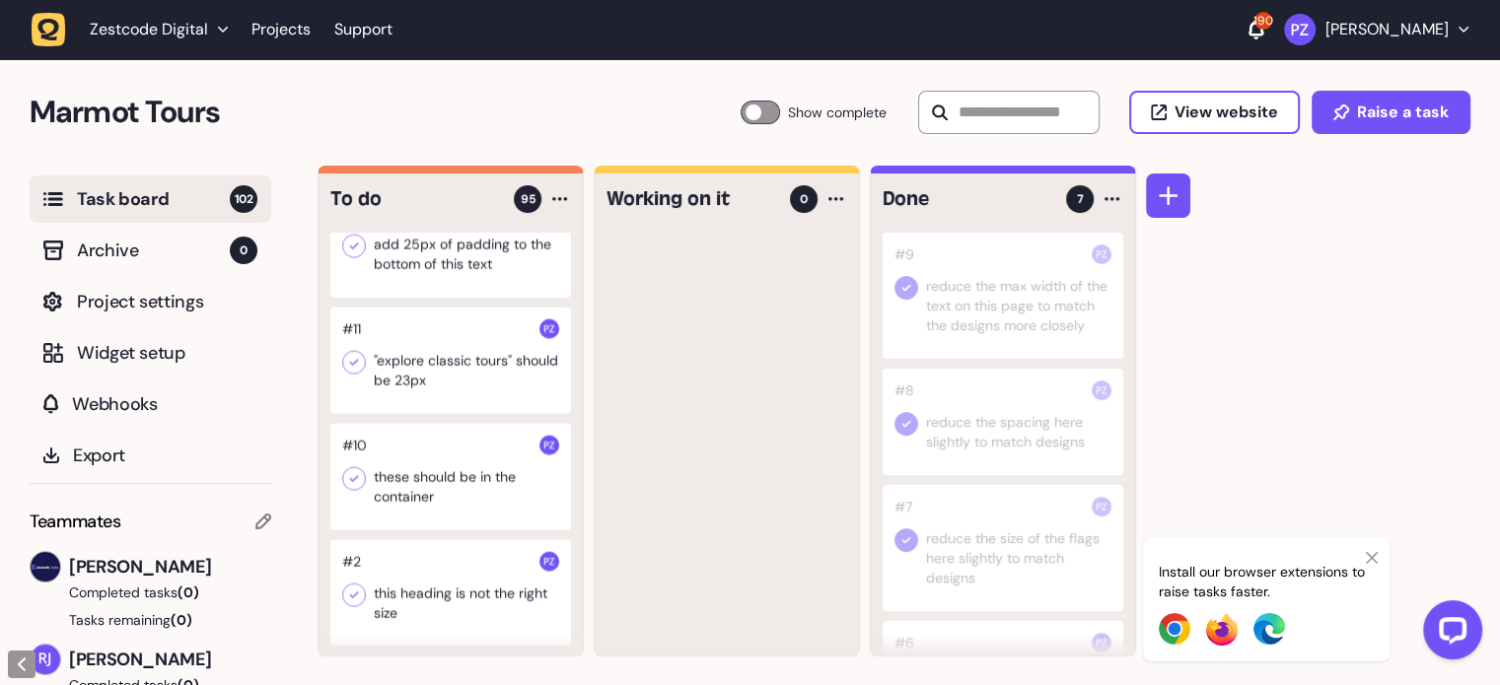
click at [465, 400] on div at bounding box center [450, 361] width 241 height 106
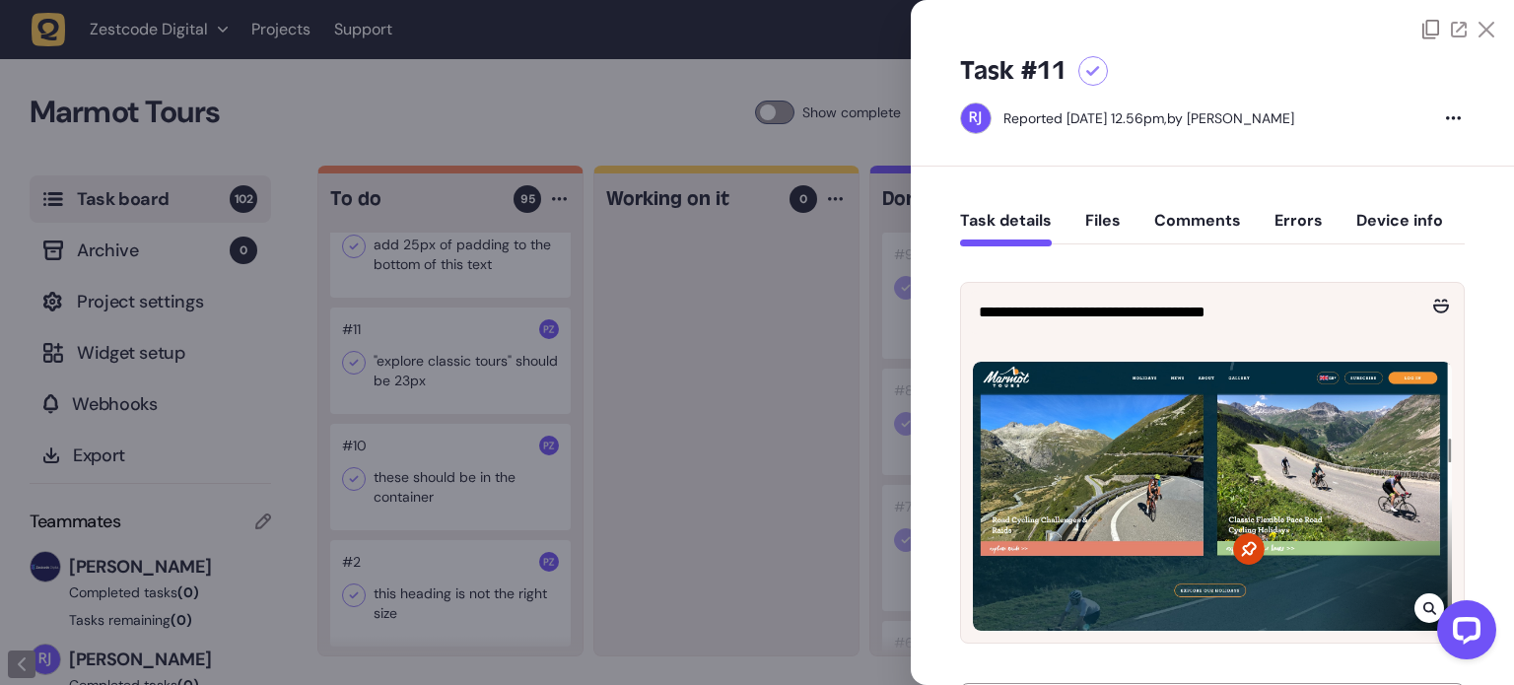
click at [1483, 34] on icon at bounding box center [1487, 30] width 16 height 16
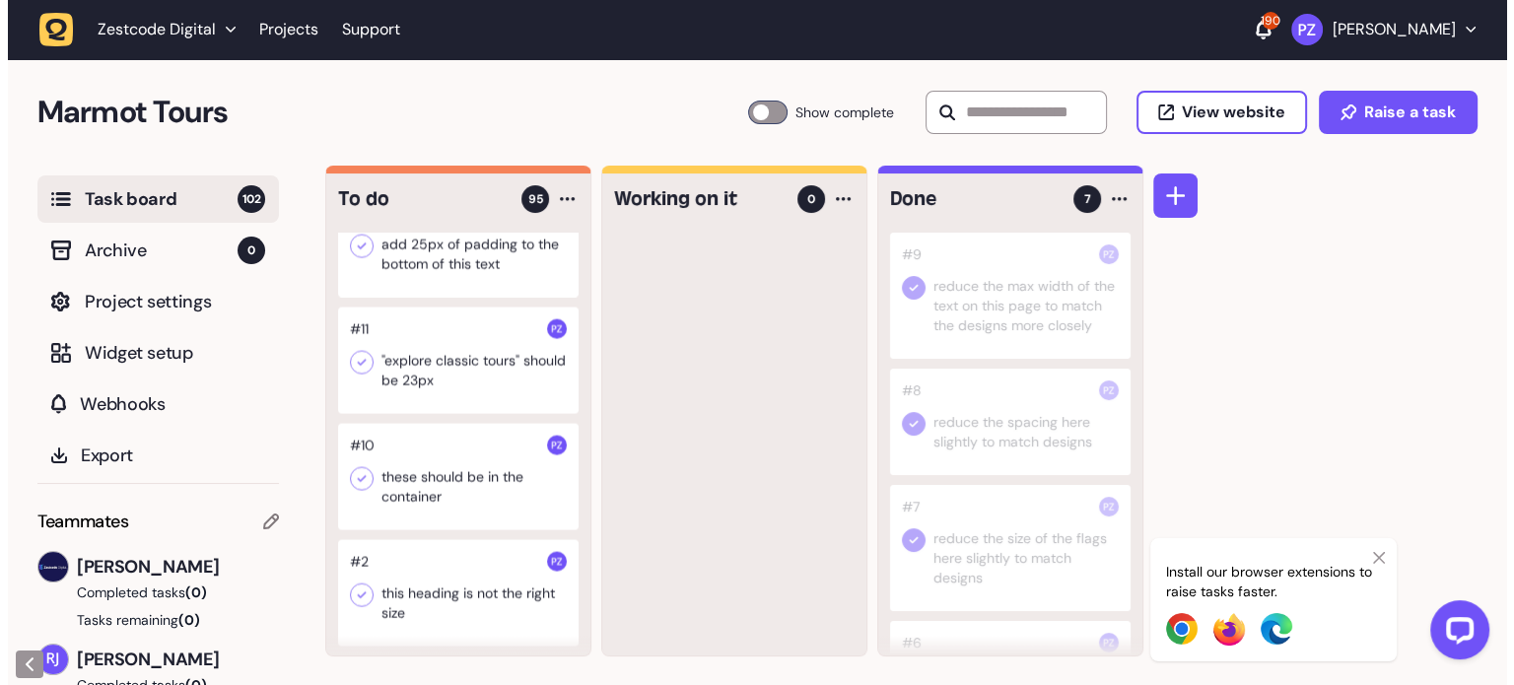
scroll to position [11739, 0]
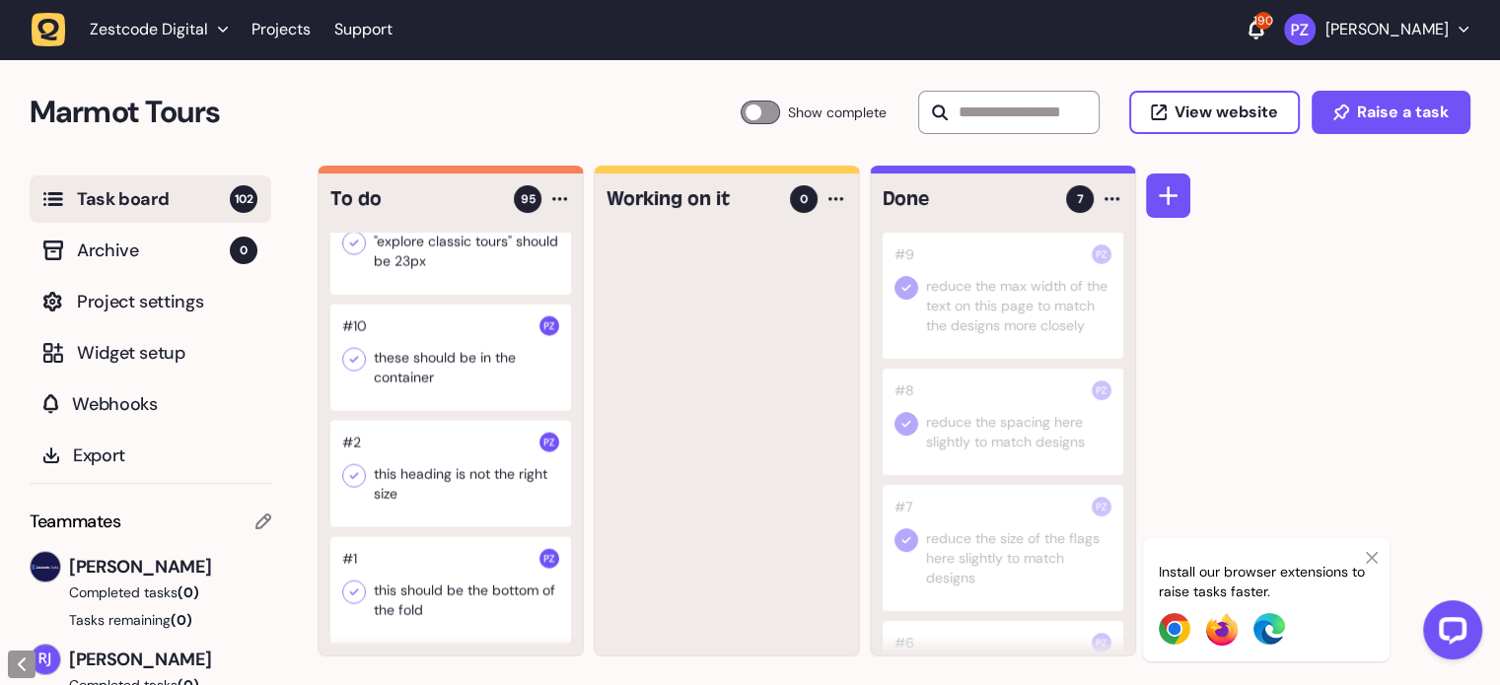
click at [422, 481] on div at bounding box center [450, 474] width 241 height 106
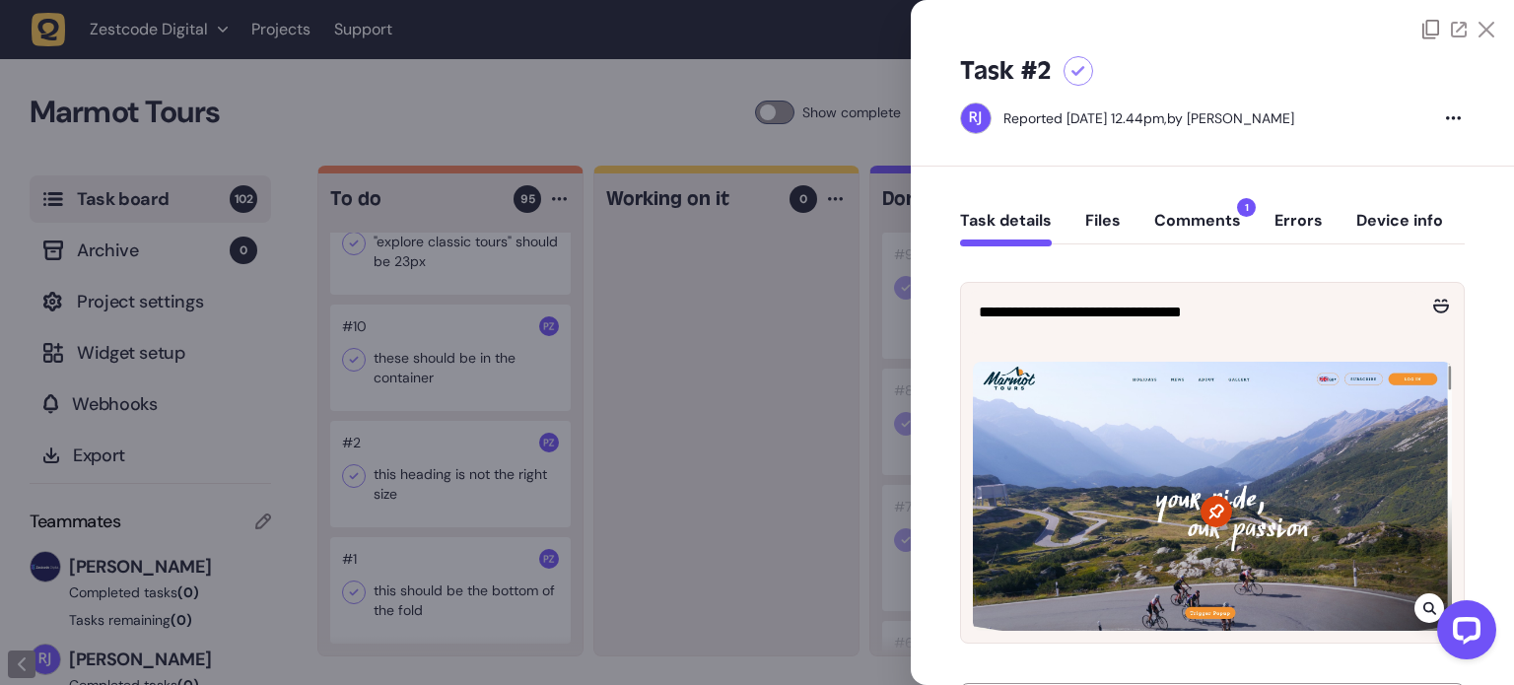
click at [1479, 33] on icon at bounding box center [1487, 30] width 16 height 16
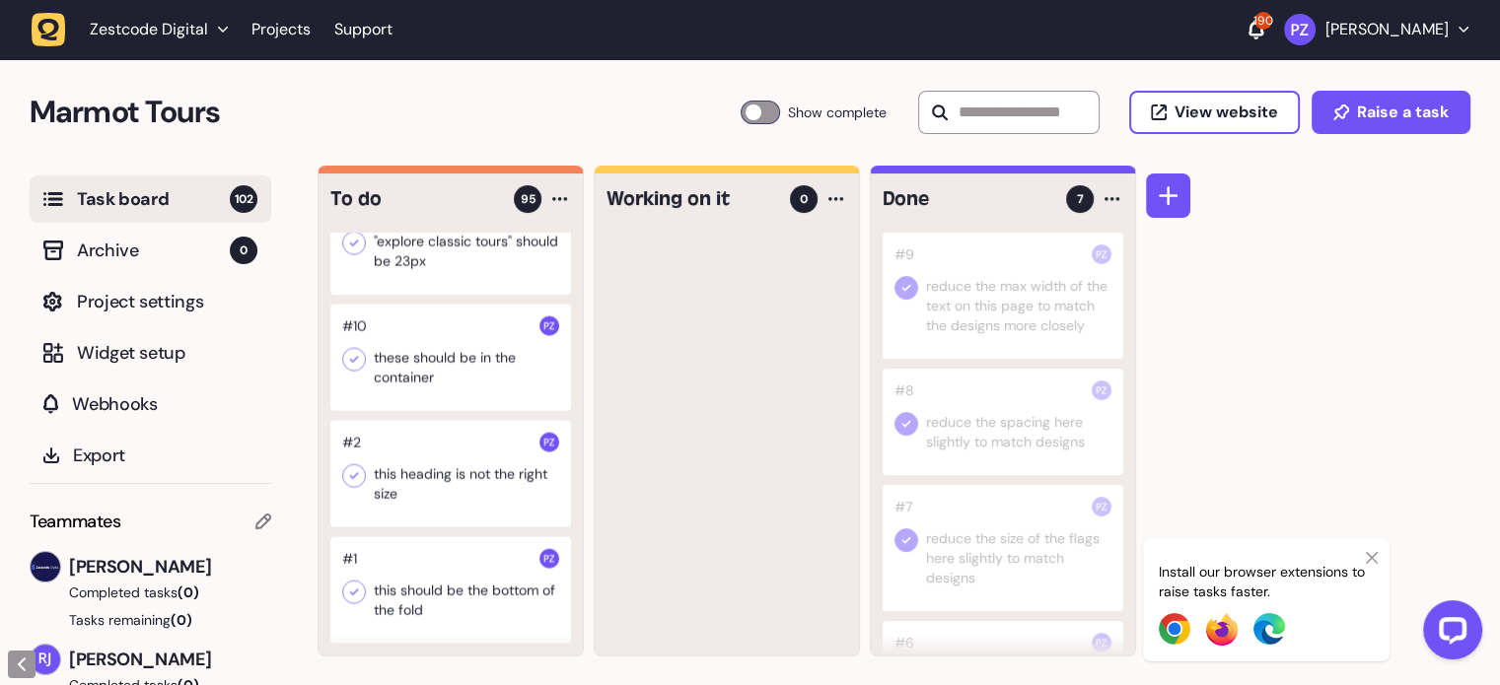
click at [405, 358] on div at bounding box center [450, 358] width 241 height 106
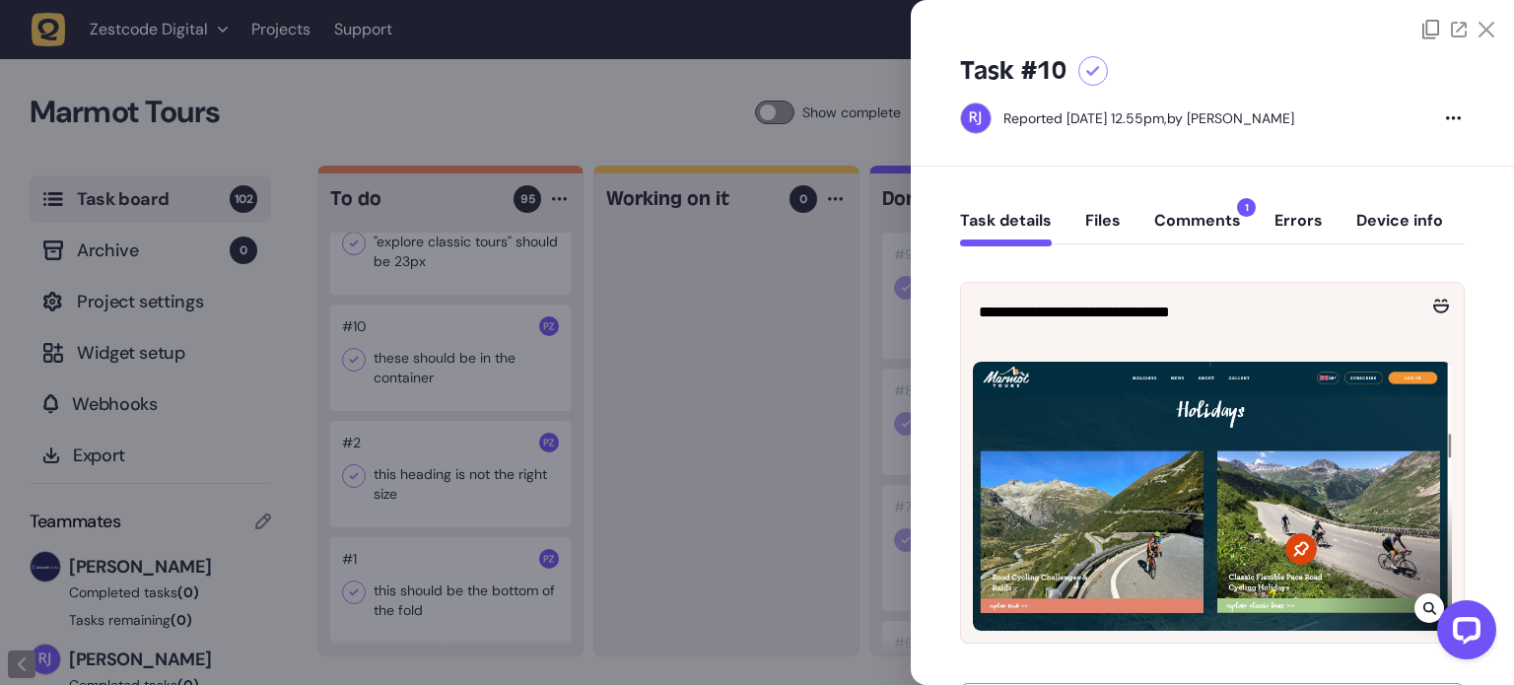
click at [1479, 31] on icon at bounding box center [1487, 30] width 16 height 16
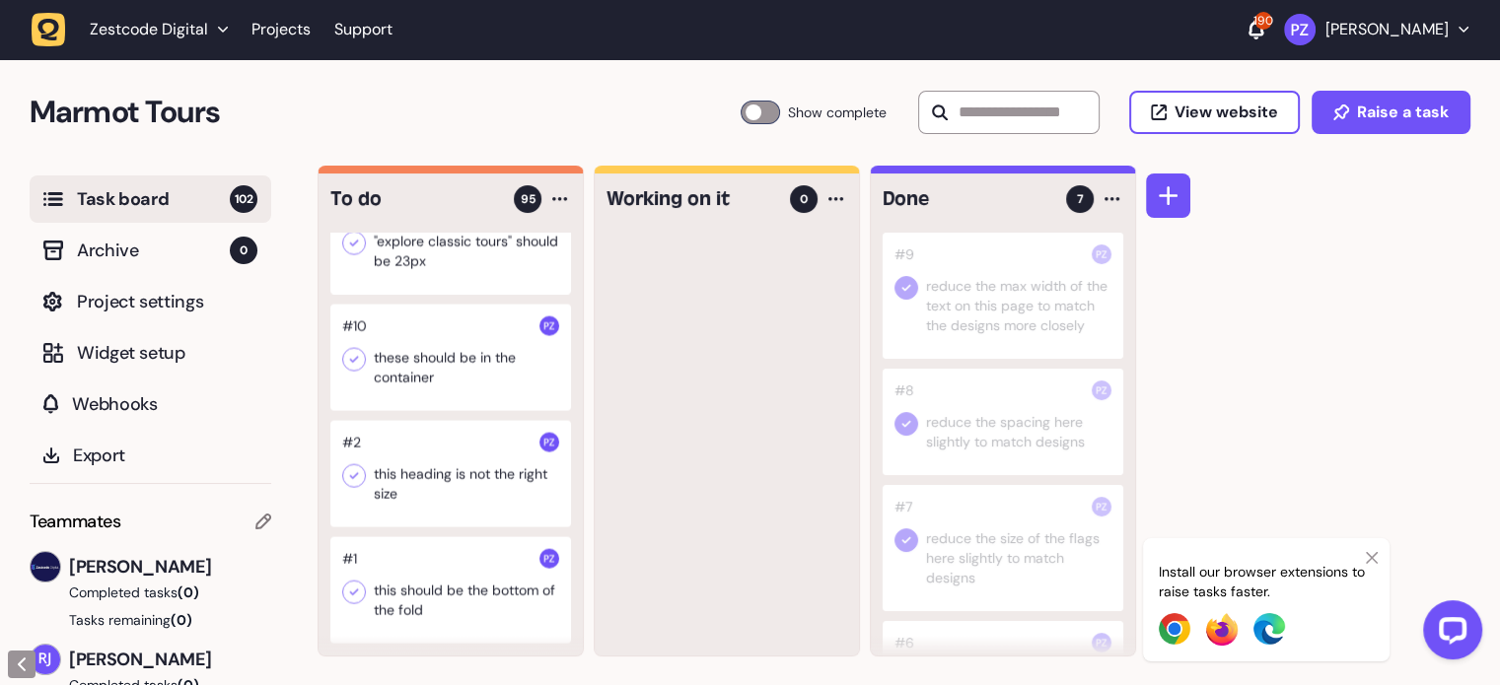
scroll to position [11640, 0]
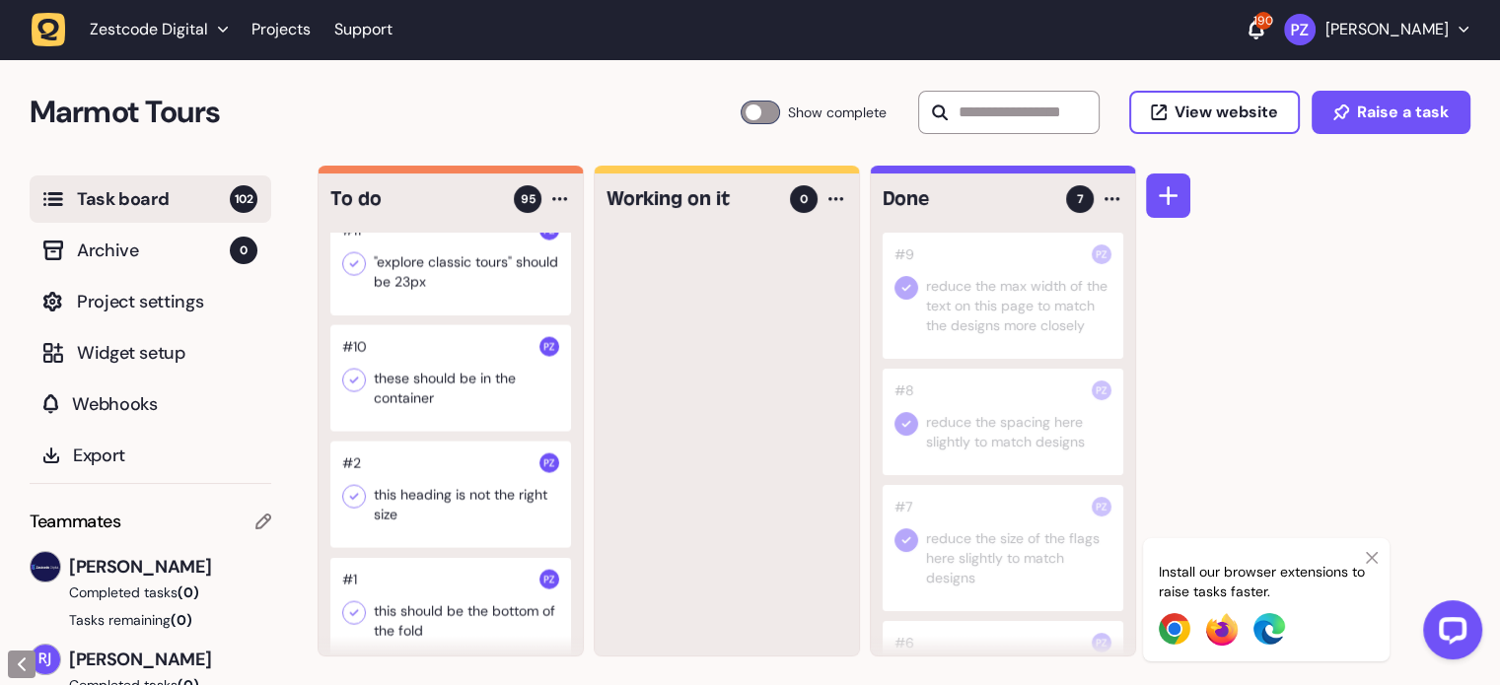
click at [417, 316] on div at bounding box center [450, 262] width 241 height 106
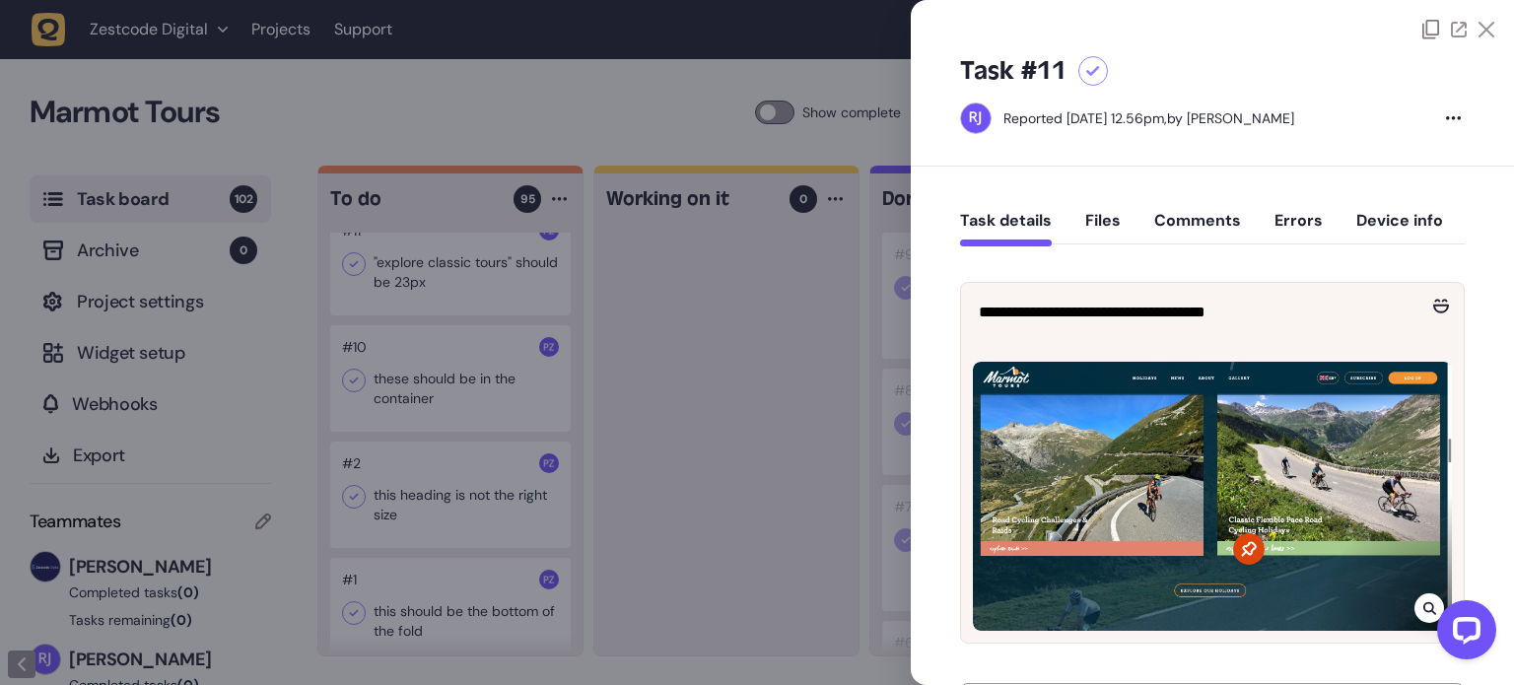
click at [1481, 27] on icon at bounding box center [1487, 30] width 16 height 16
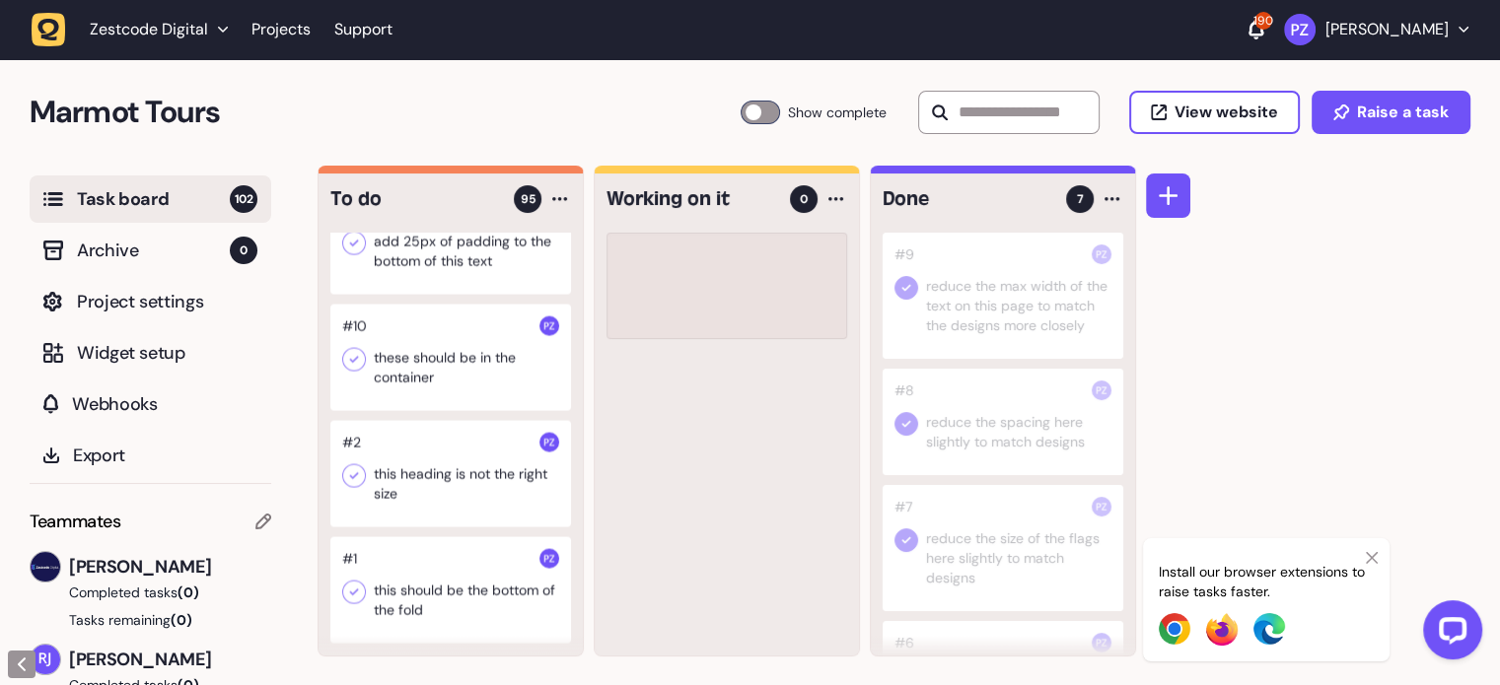
scroll to position [11623, 0]
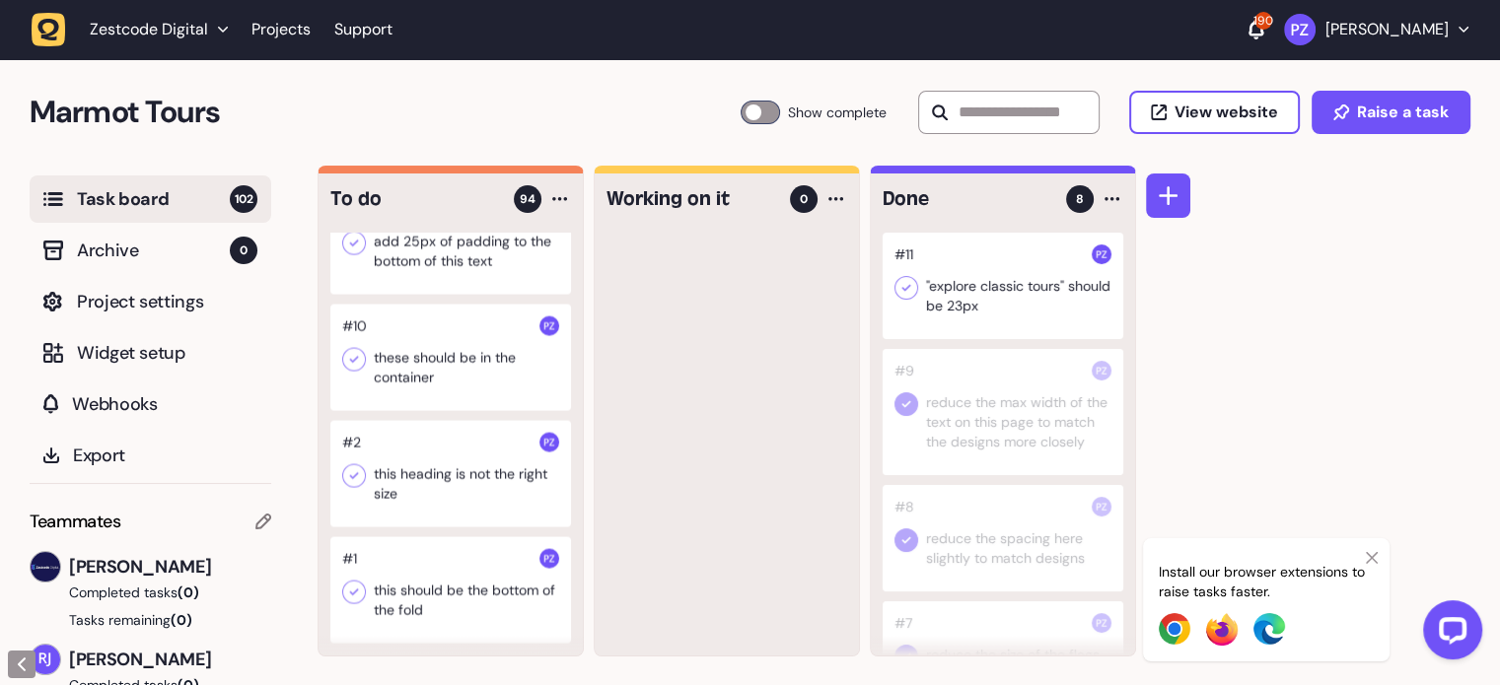
click at [904, 279] on icon at bounding box center [906, 288] width 20 height 20
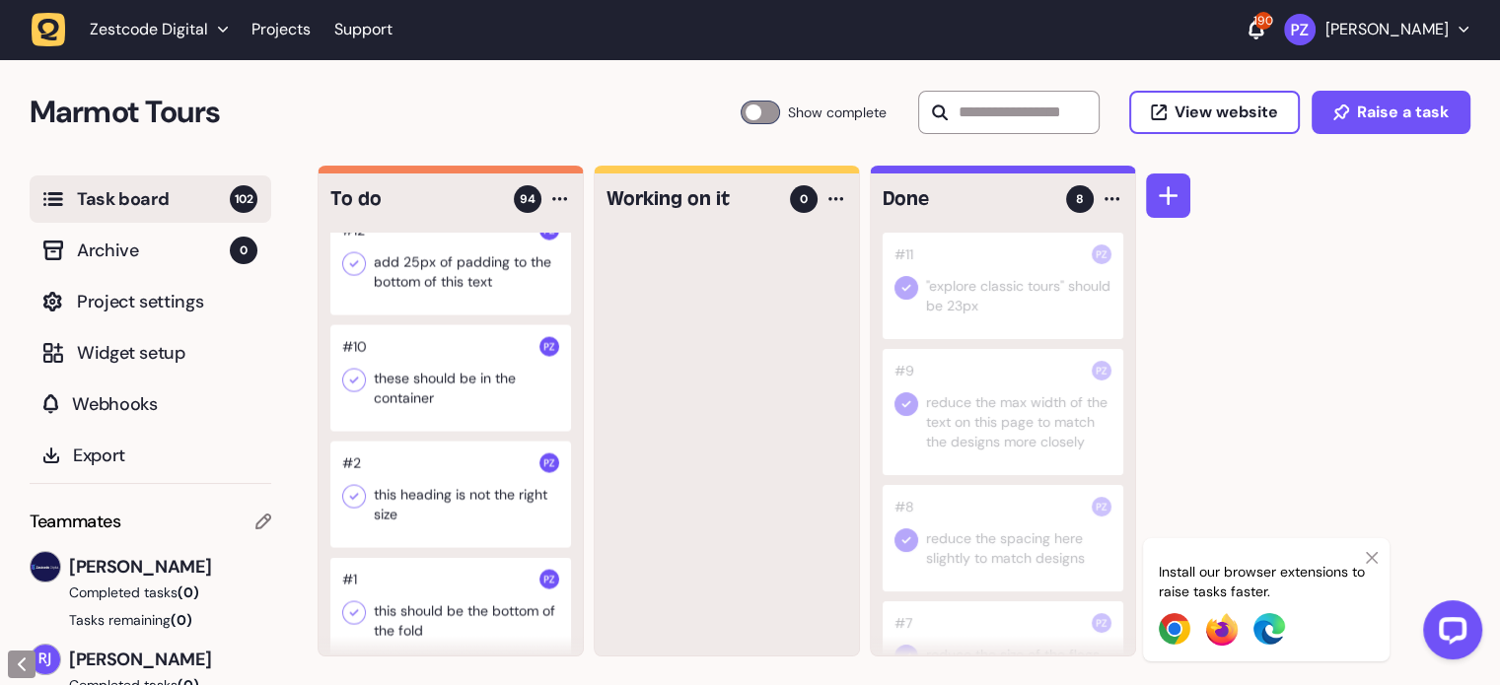
click at [405, 316] on div at bounding box center [450, 262] width 241 height 106
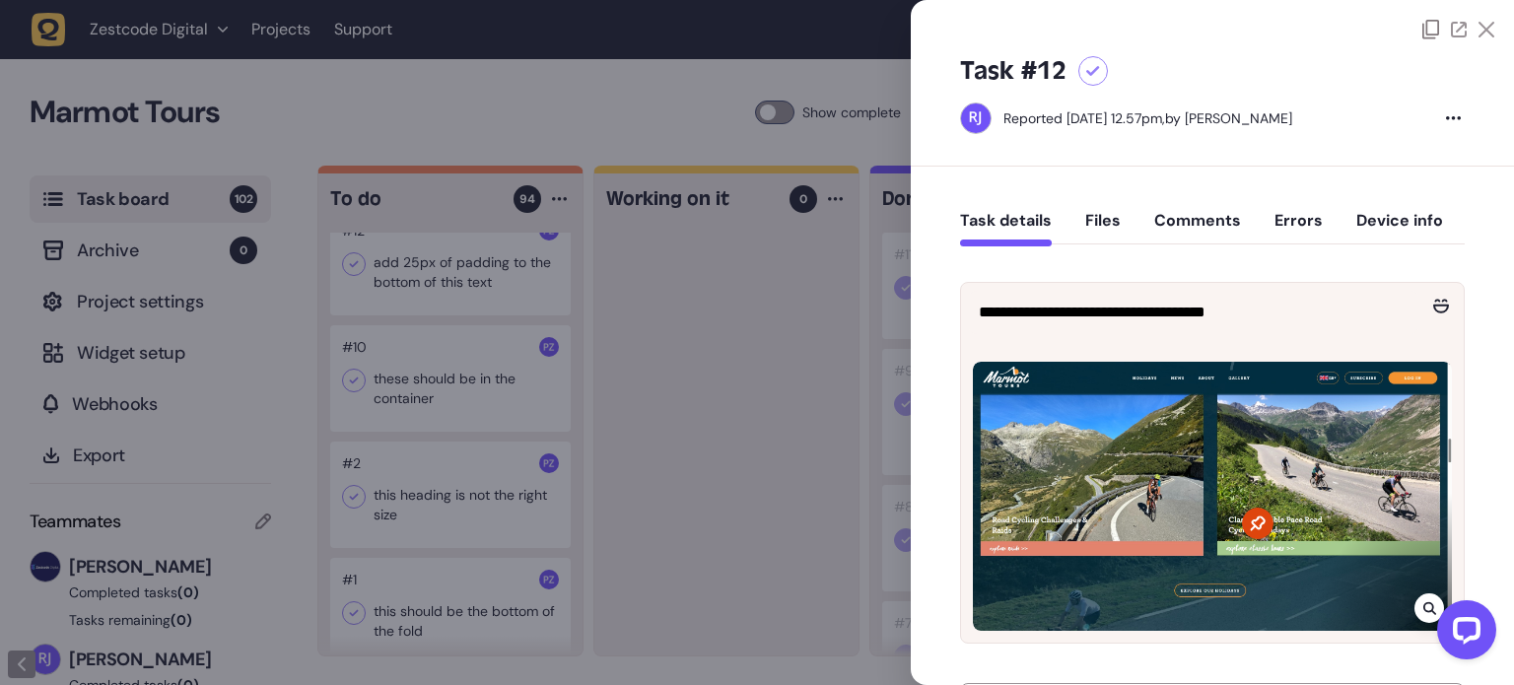
click at [1485, 23] on icon at bounding box center [1487, 30] width 16 height 16
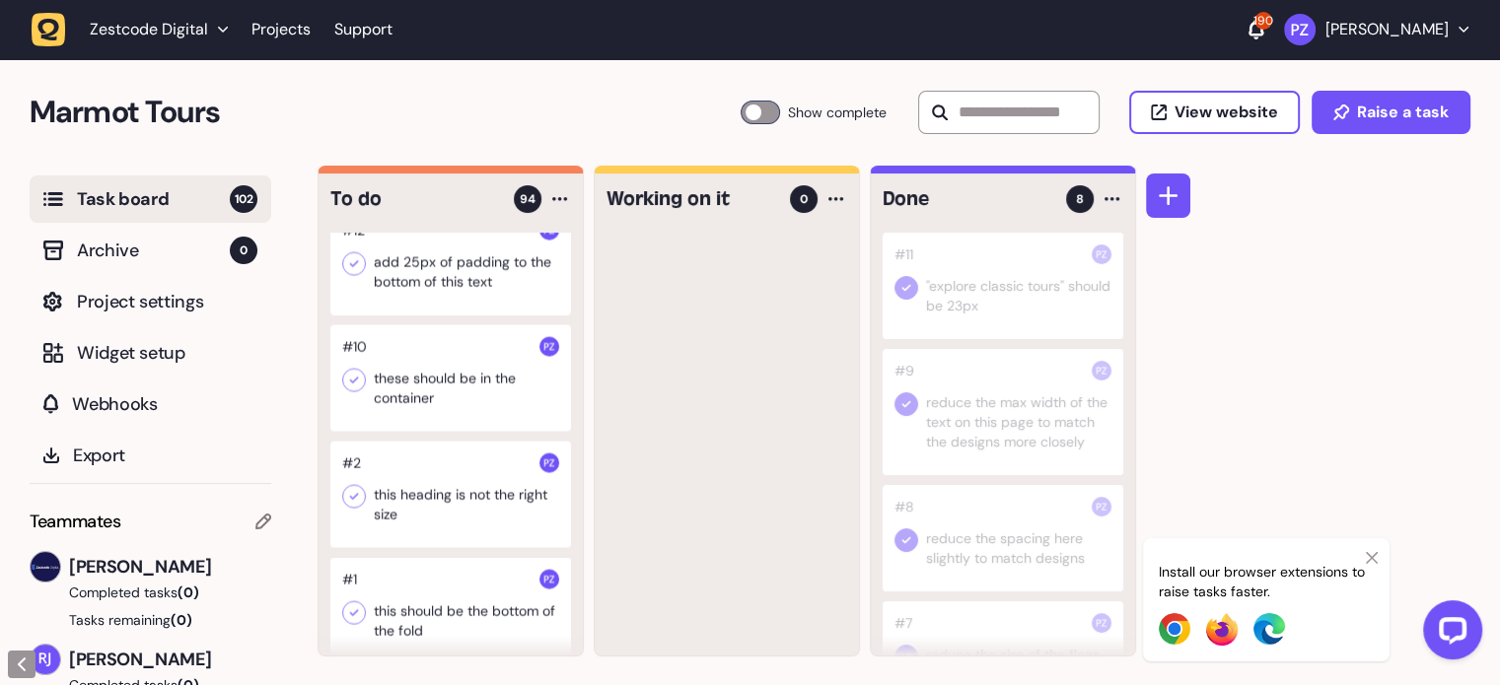
click at [398, 432] on div at bounding box center [450, 378] width 241 height 106
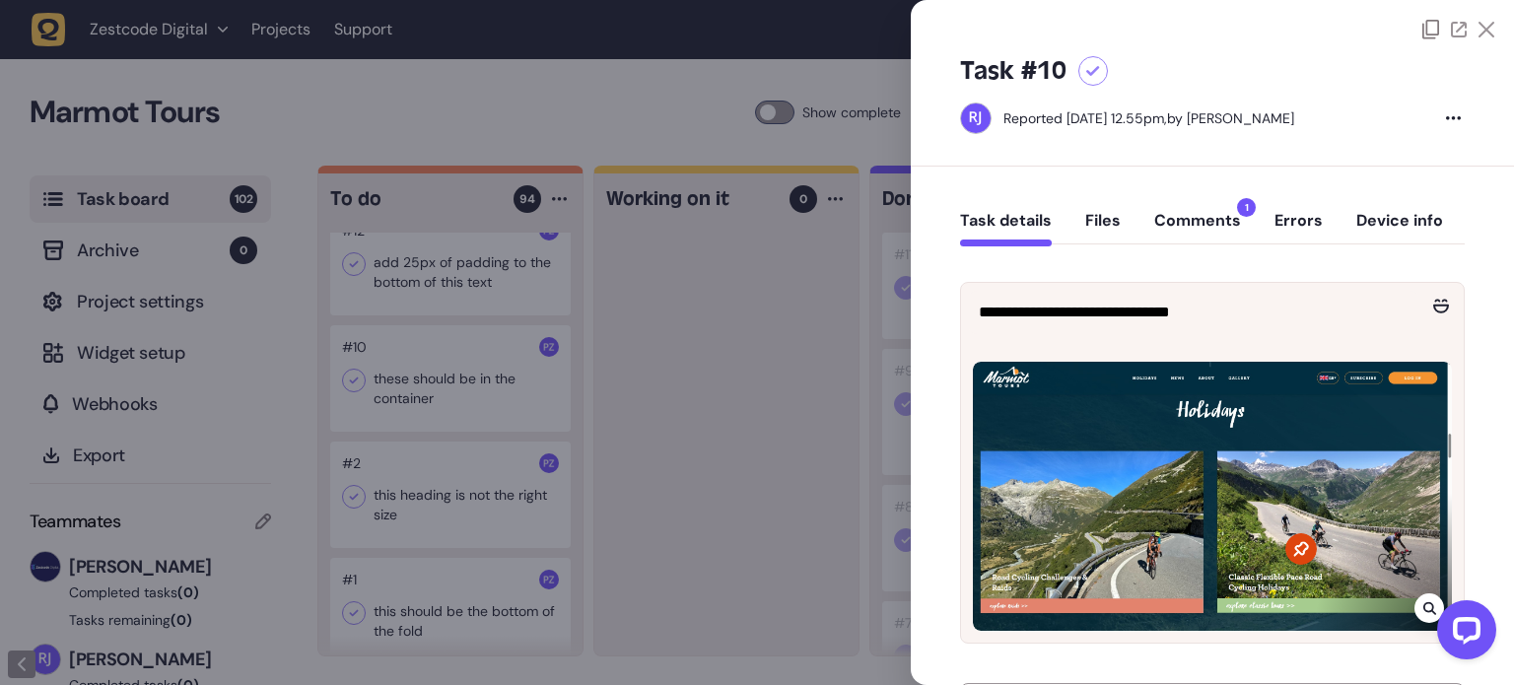
click at [1479, 23] on icon at bounding box center [1487, 30] width 16 height 16
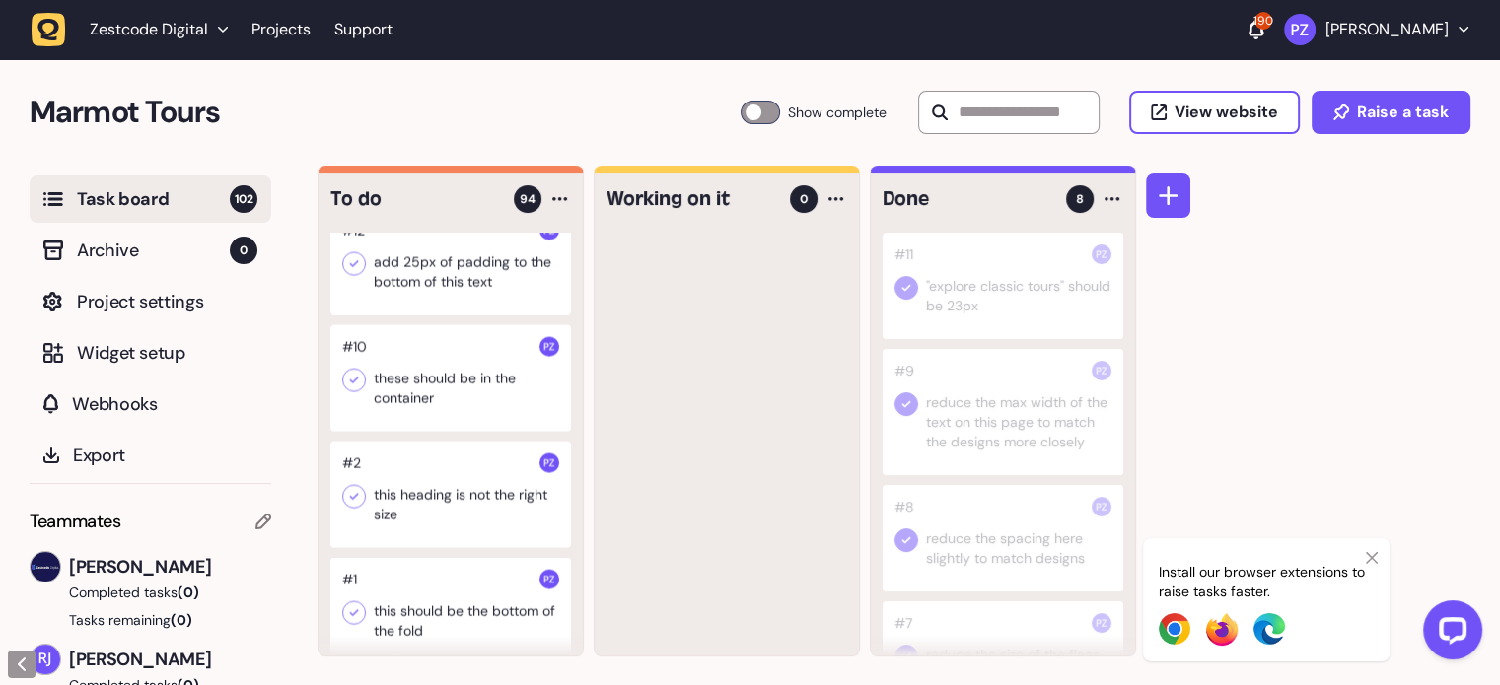
click at [443, 316] on div at bounding box center [450, 262] width 241 height 106
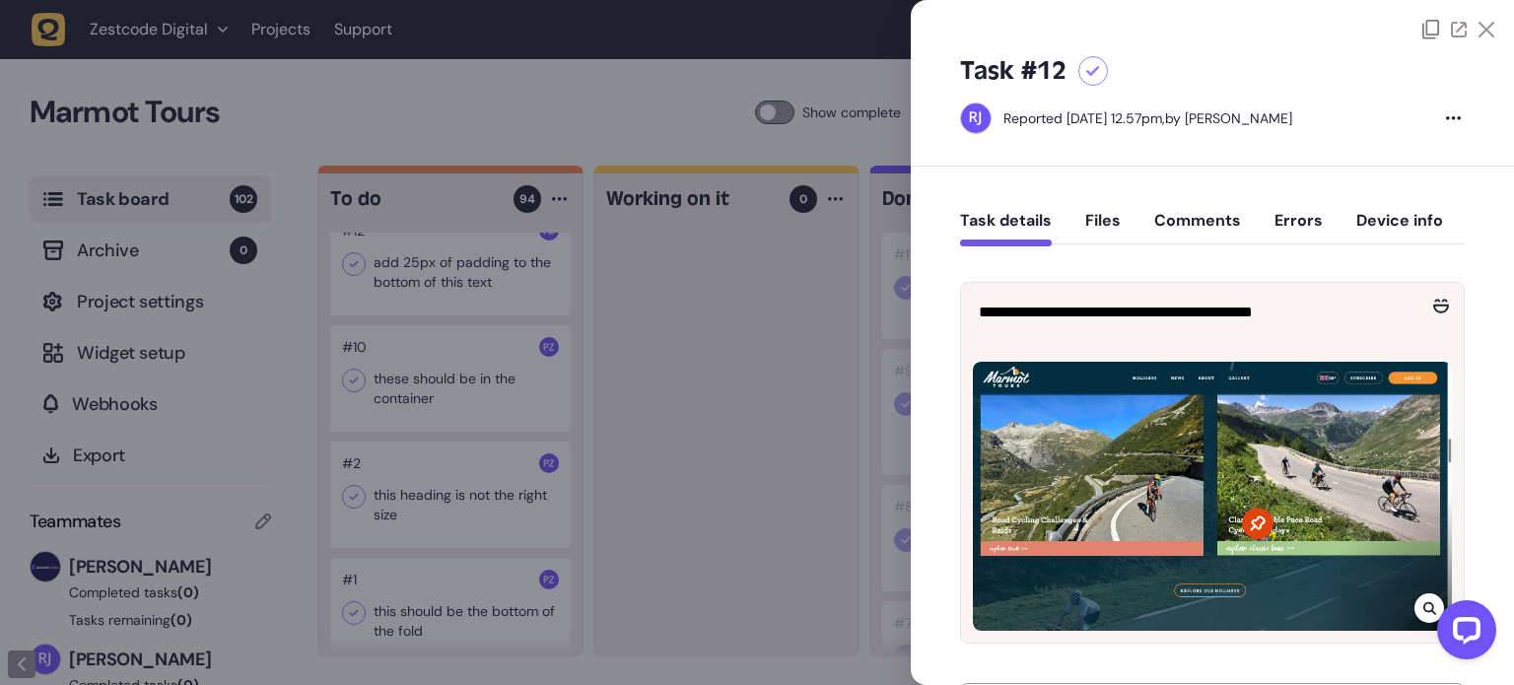
click at [1482, 25] on icon at bounding box center [1487, 30] width 16 height 16
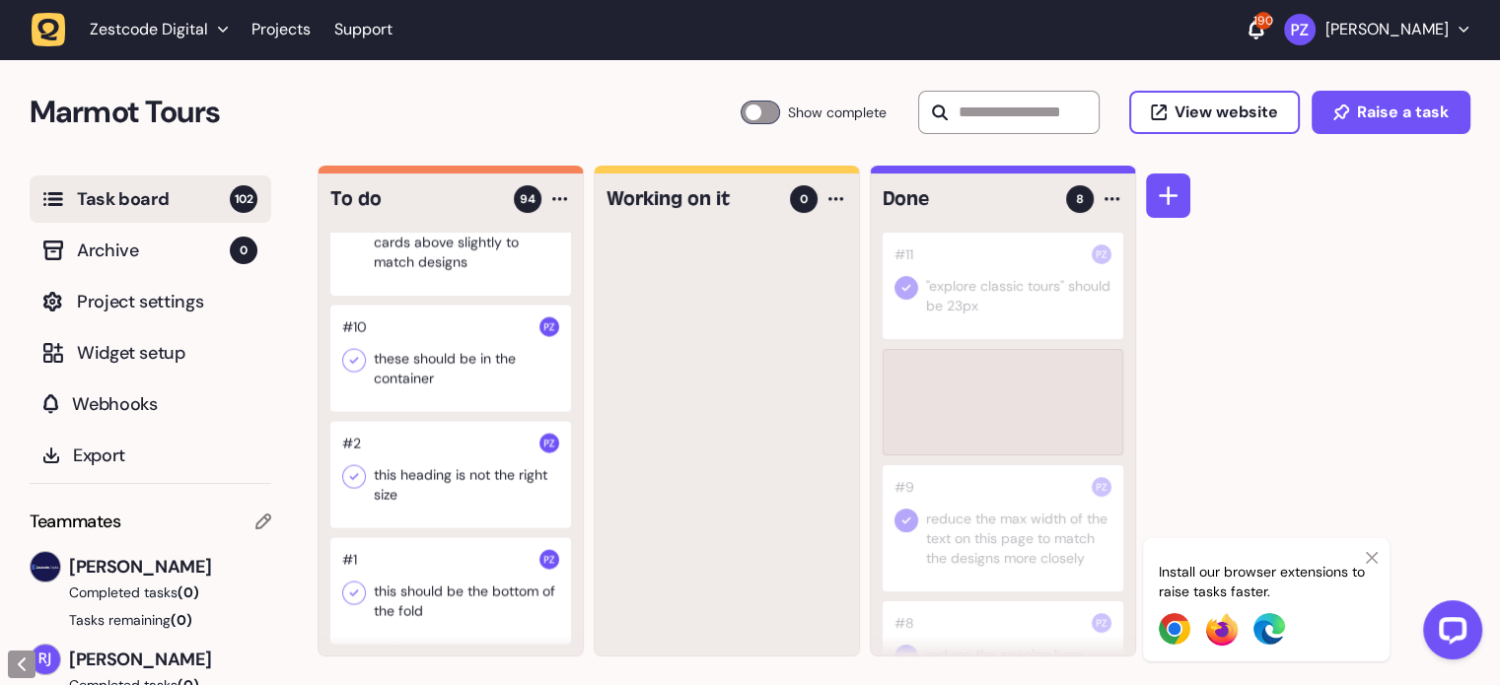
scroll to position [11506, 0]
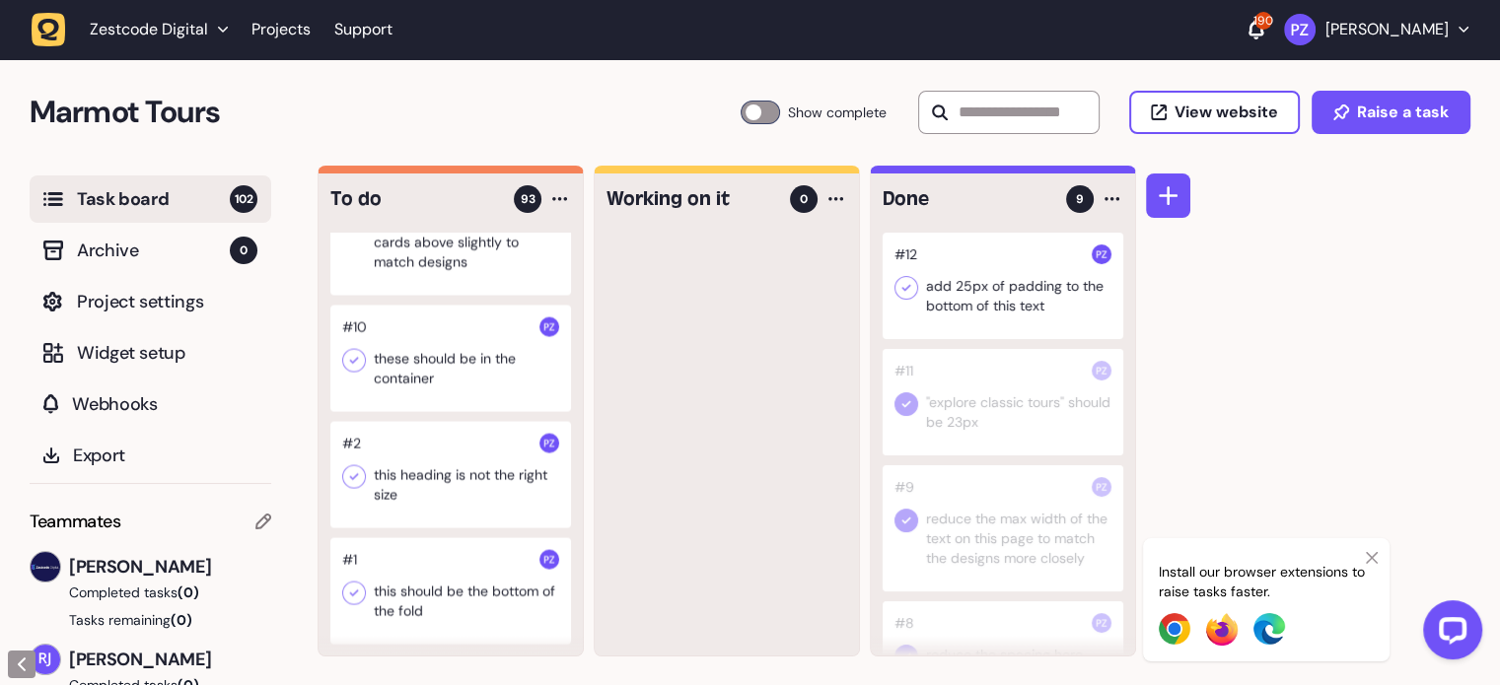
click at [912, 280] on icon at bounding box center [906, 288] width 20 height 20
click at [1372, 559] on icon at bounding box center [1372, 558] width 12 height 12
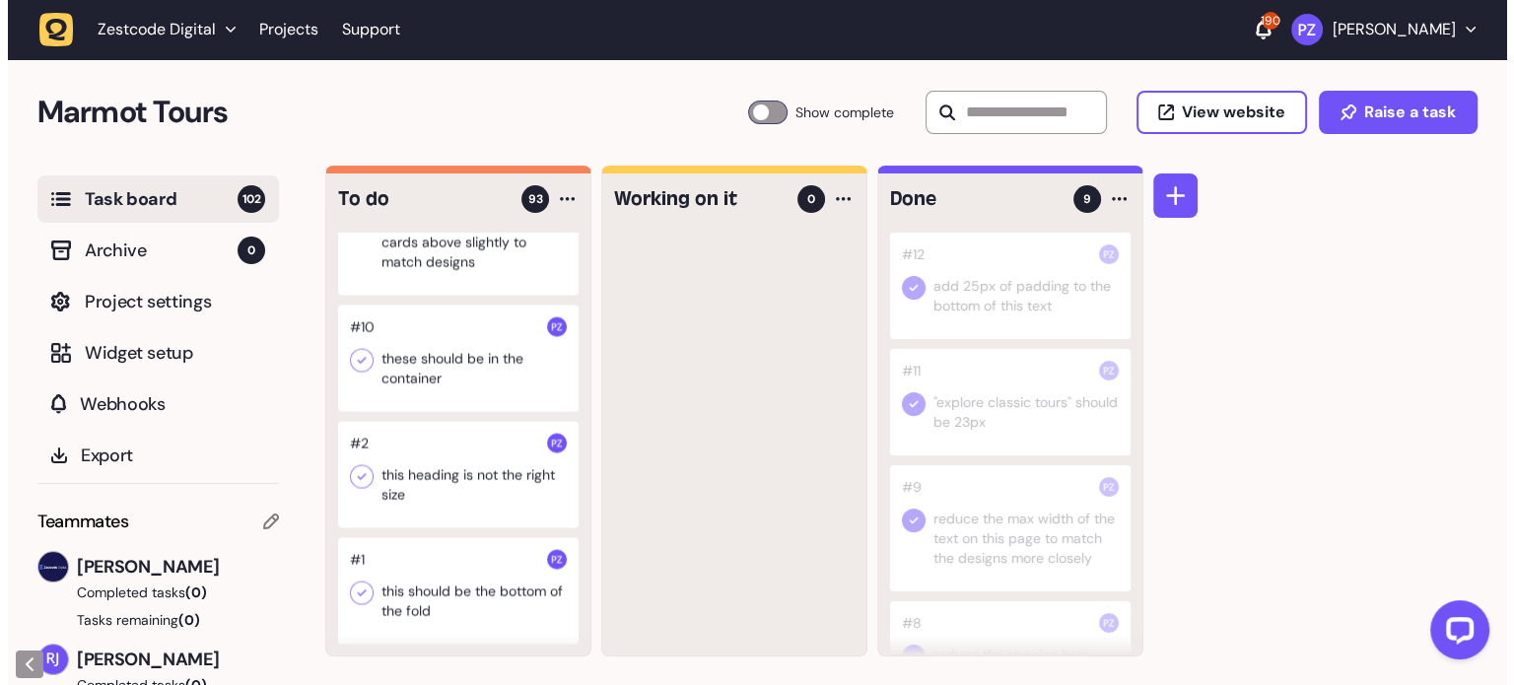
scroll to position [11408, 0]
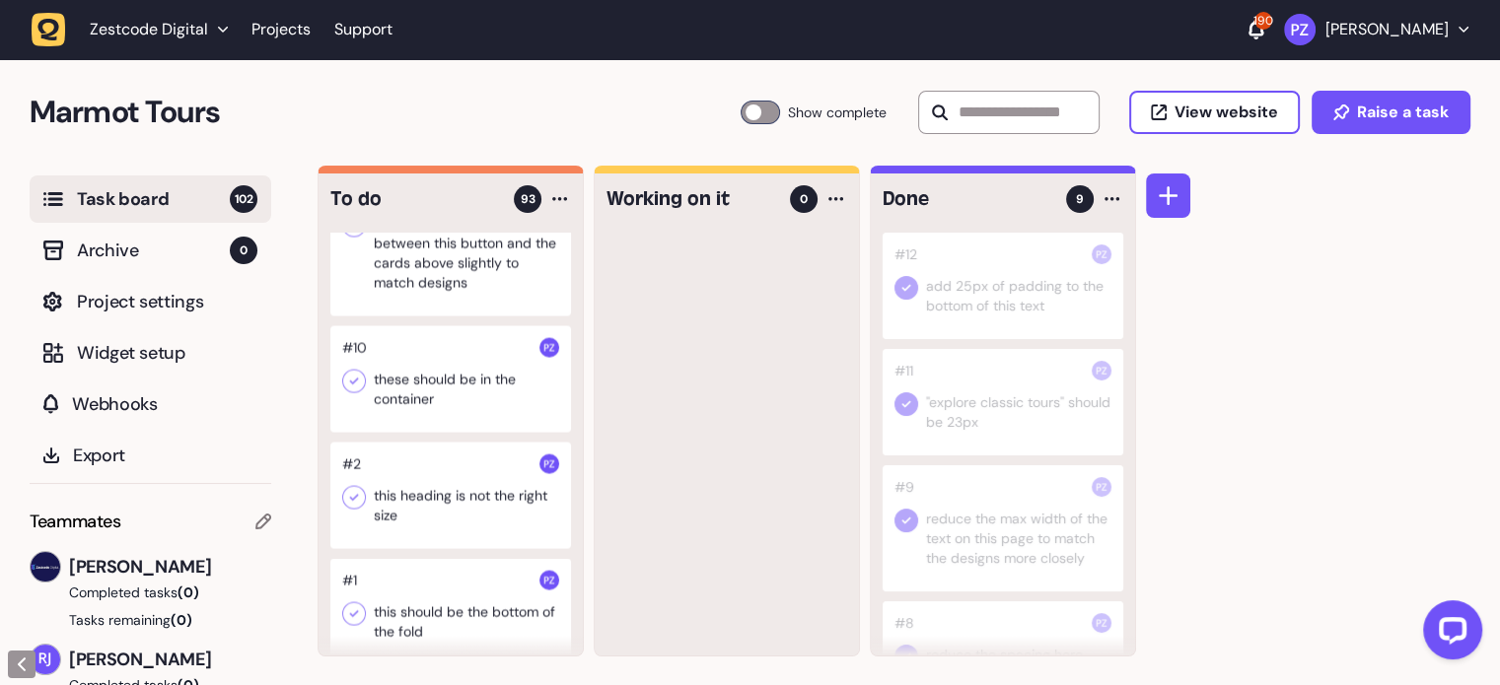
click at [422, 316] on div at bounding box center [450, 243] width 241 height 146
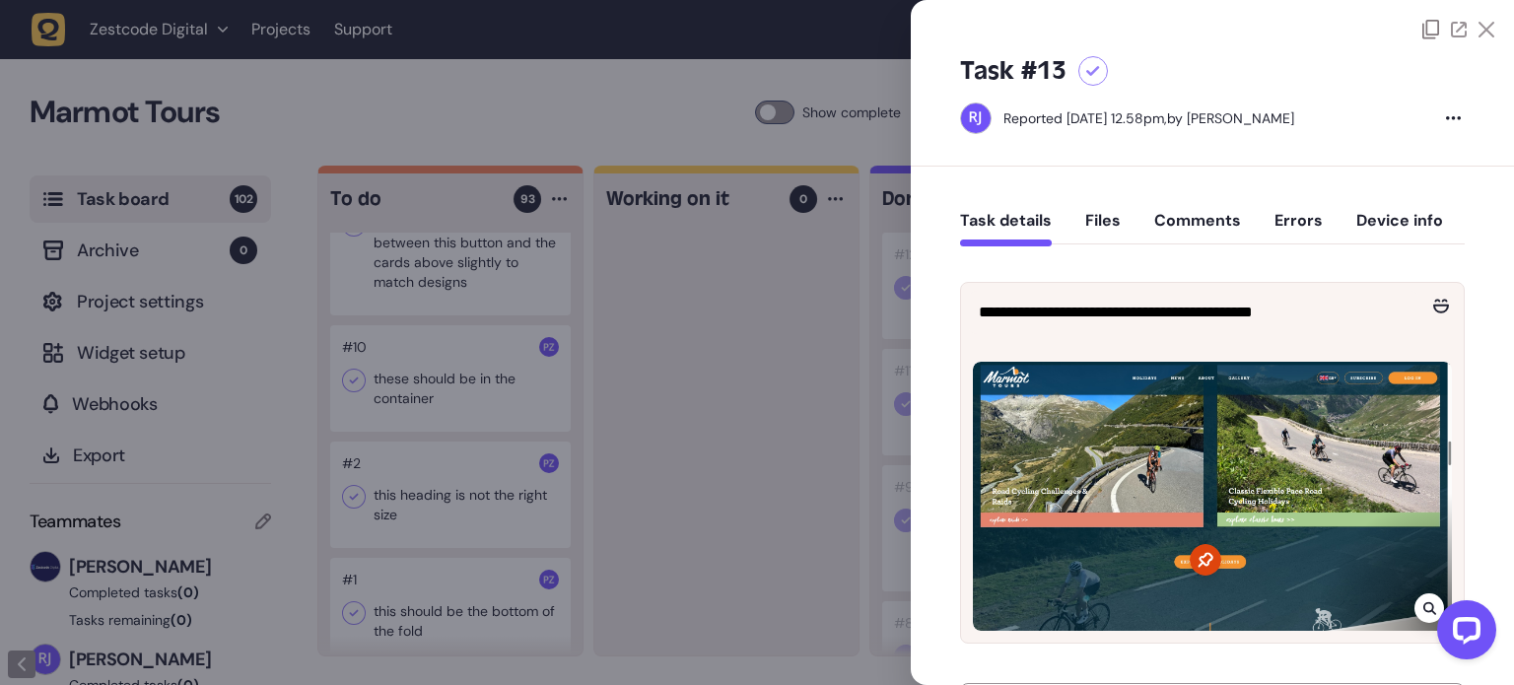
click at [392, 348] on div at bounding box center [757, 342] width 1514 height 685
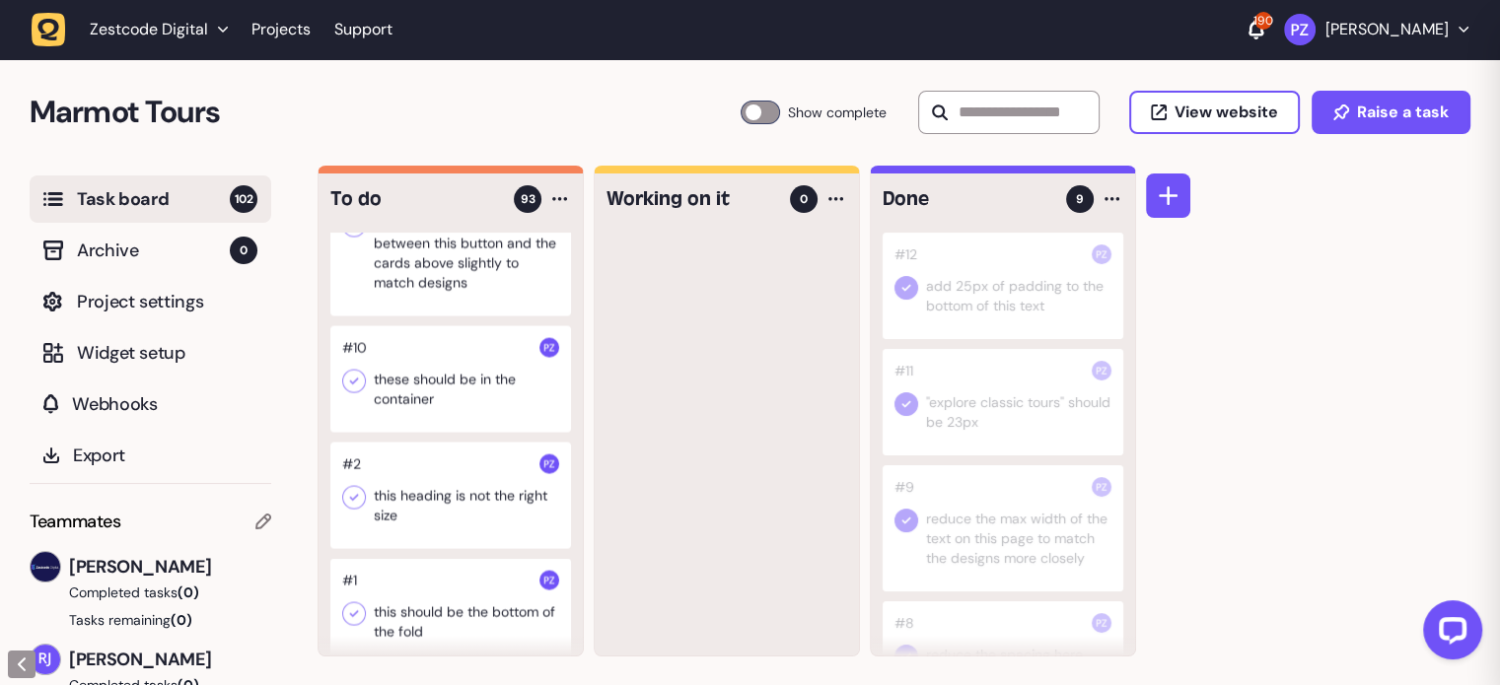
click at [392, 316] on div at bounding box center [450, 243] width 241 height 146
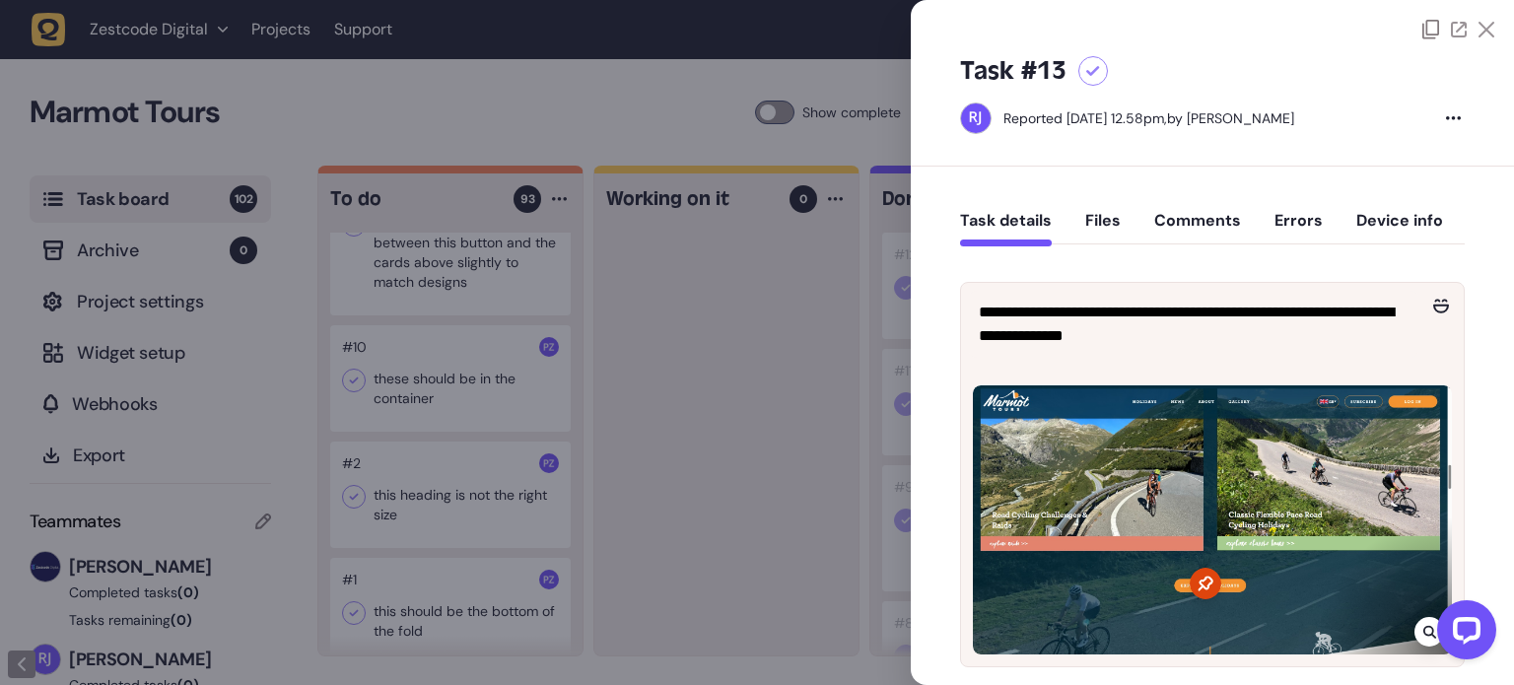
click at [1479, 26] on icon at bounding box center [1487, 30] width 16 height 16
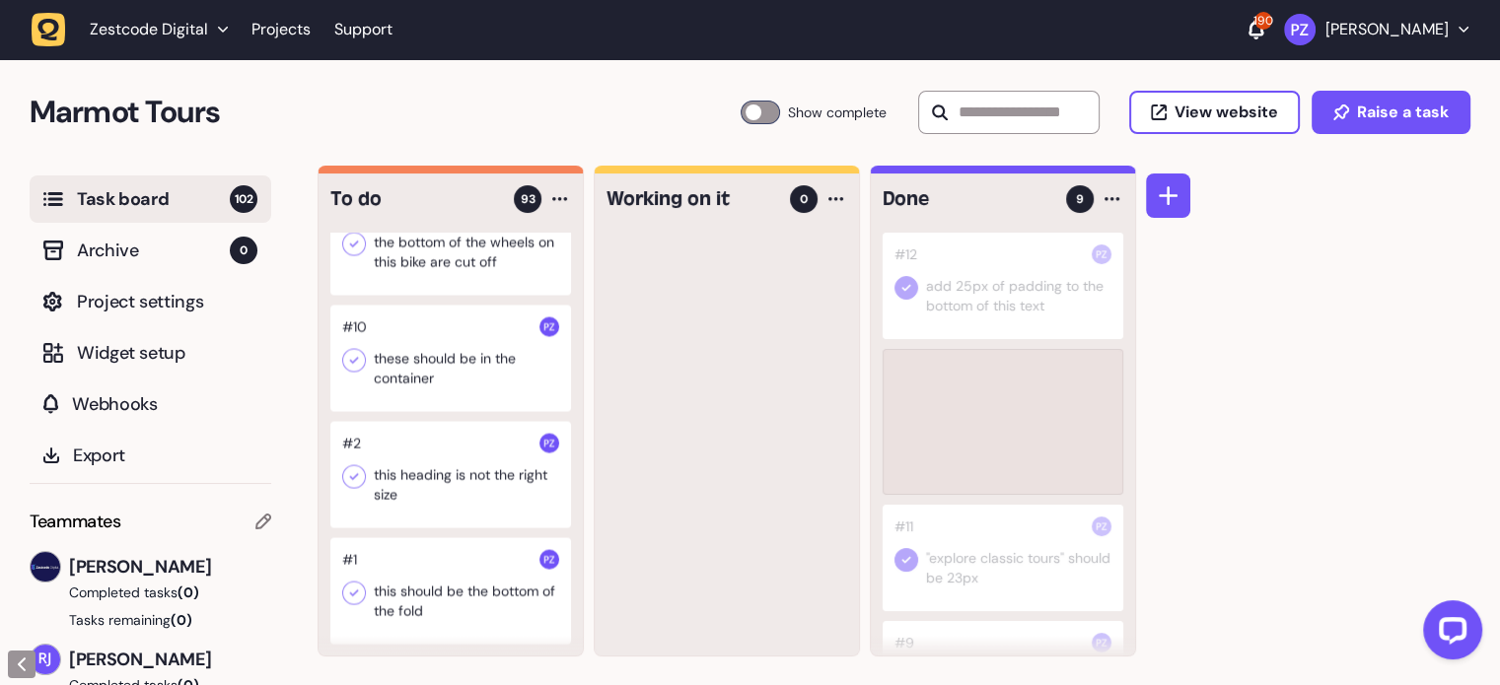
scroll to position [11351, 0]
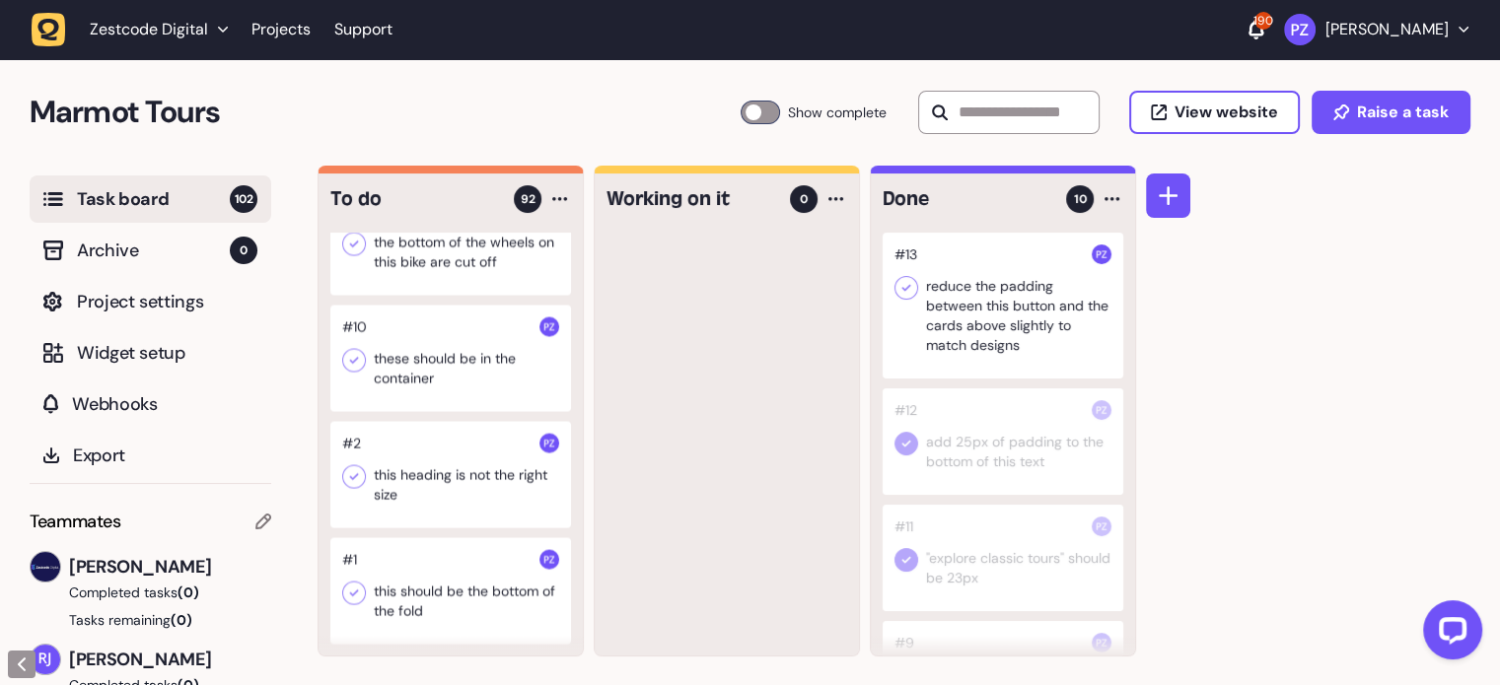
click at [903, 291] on icon at bounding box center [906, 288] width 20 height 20
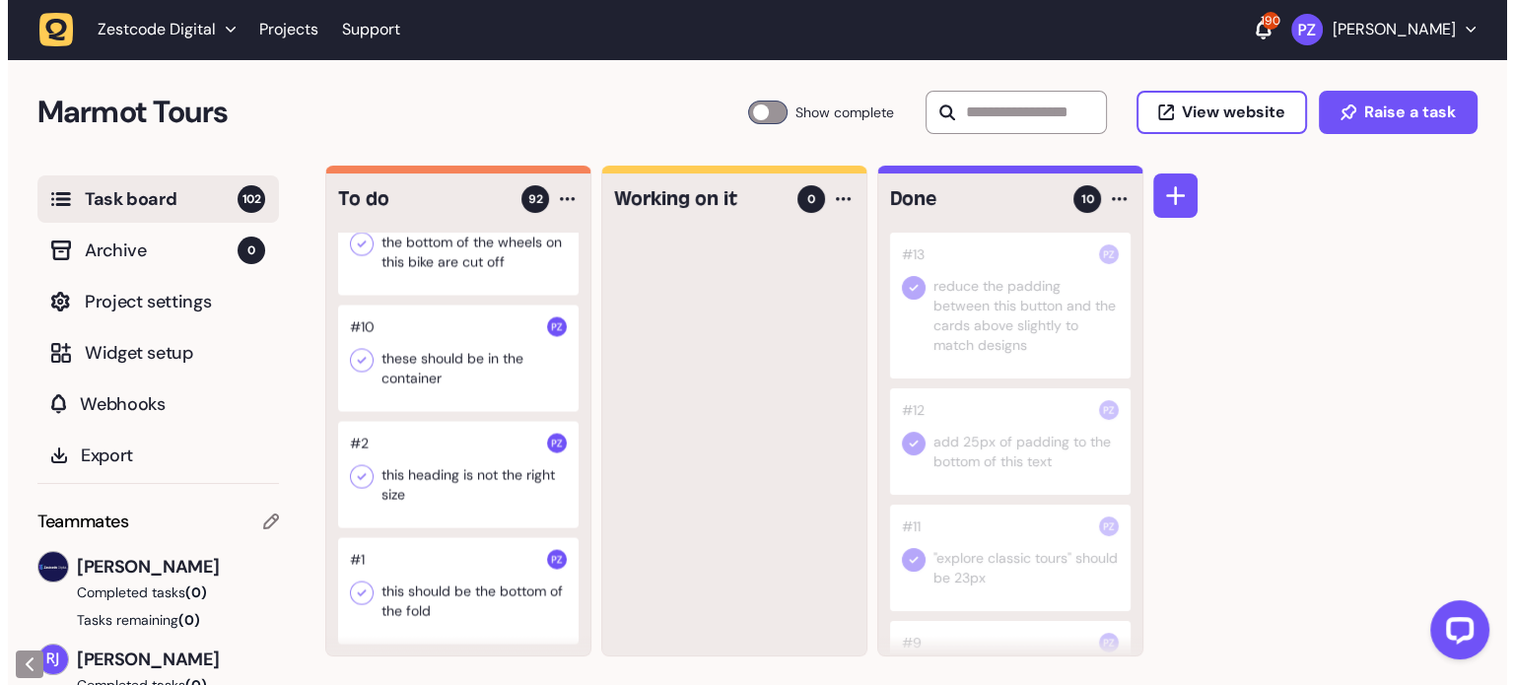
scroll to position [11252, 0]
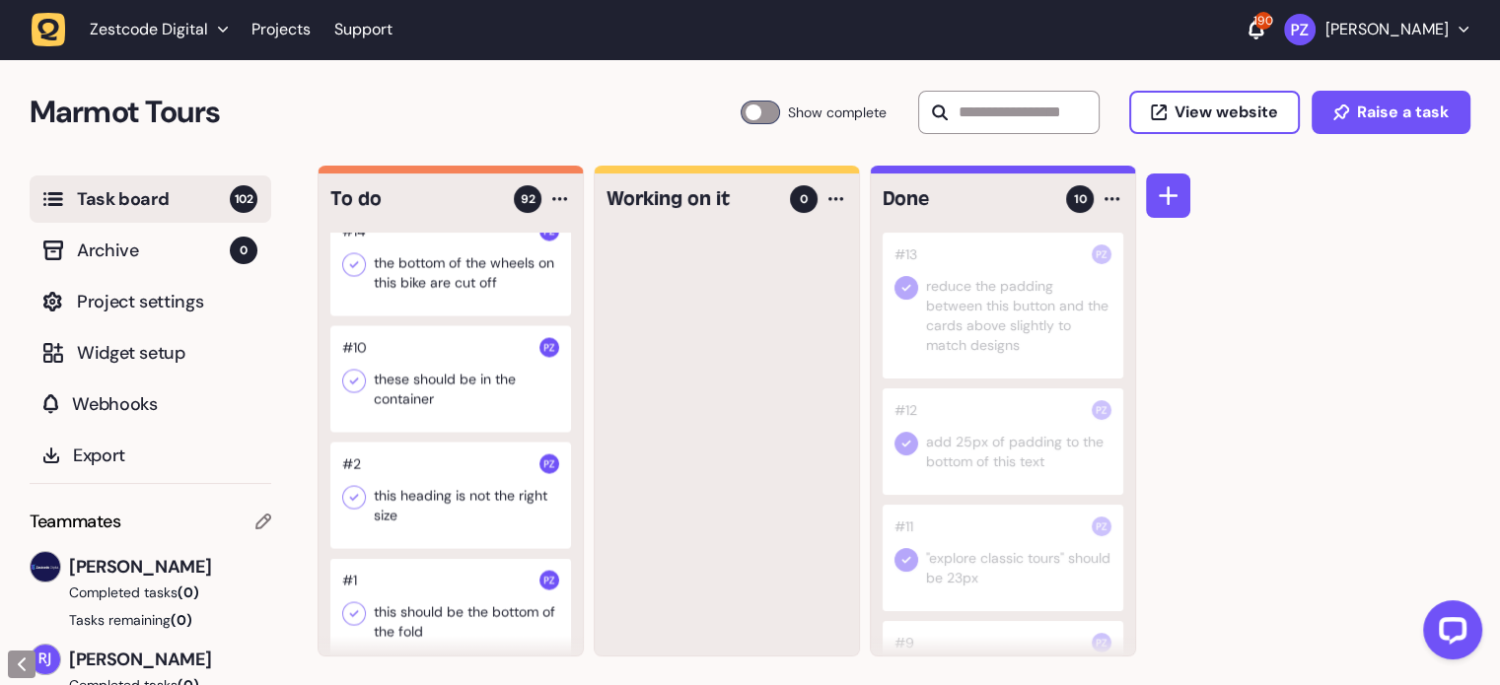
click at [390, 316] on div at bounding box center [450, 262] width 241 height 106
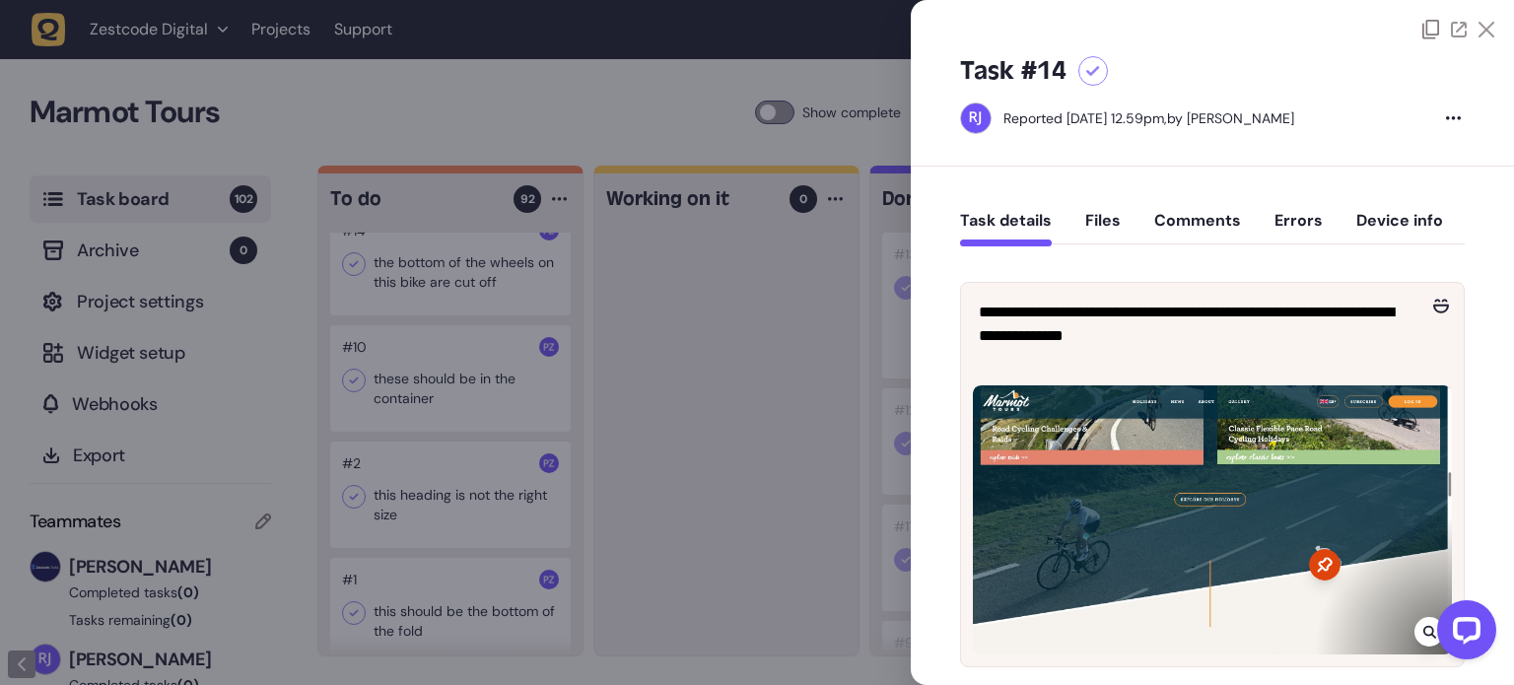
drag, startPoint x: 524, startPoint y: 341, endPoint x: 457, endPoint y: 338, distance: 66.1
click at [519, 341] on div at bounding box center [757, 342] width 1514 height 685
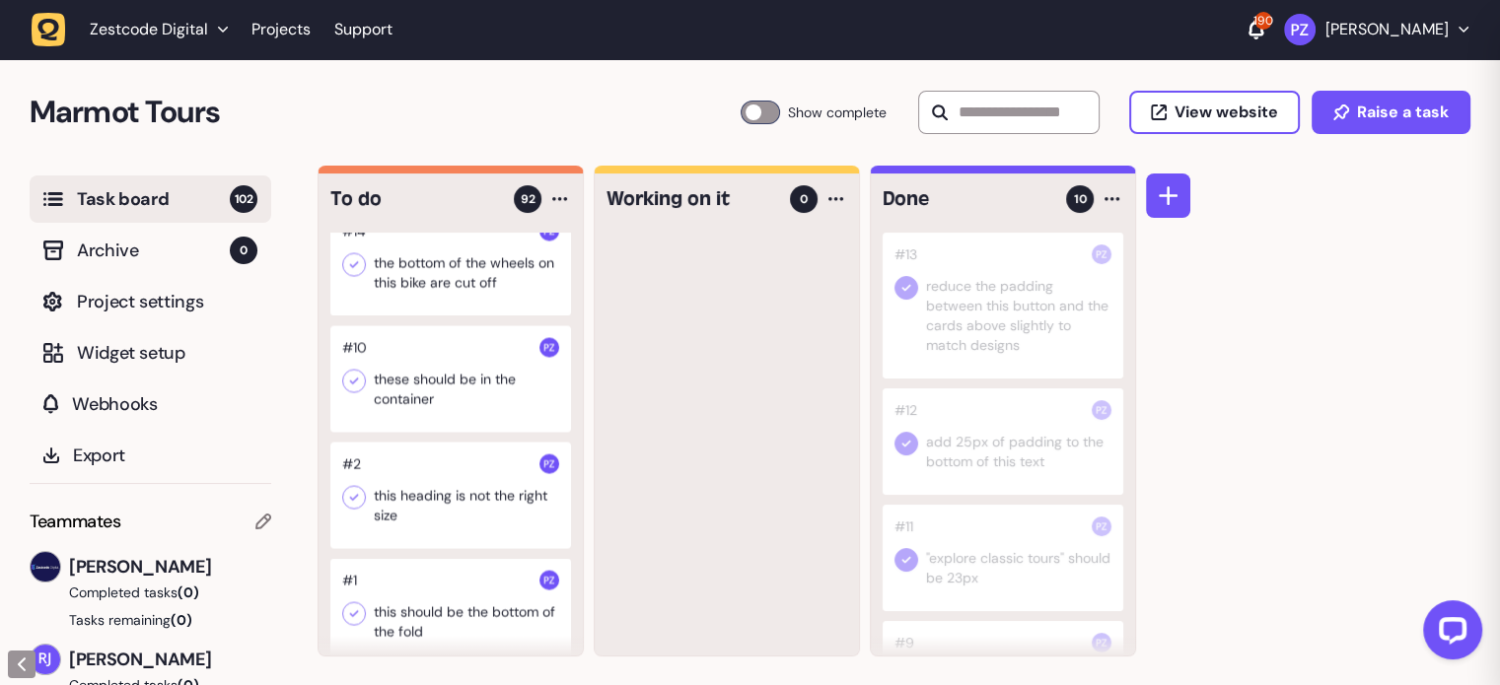
click at [457, 316] on div at bounding box center [450, 262] width 241 height 106
